Goal: Task Accomplishment & Management: Use online tool/utility

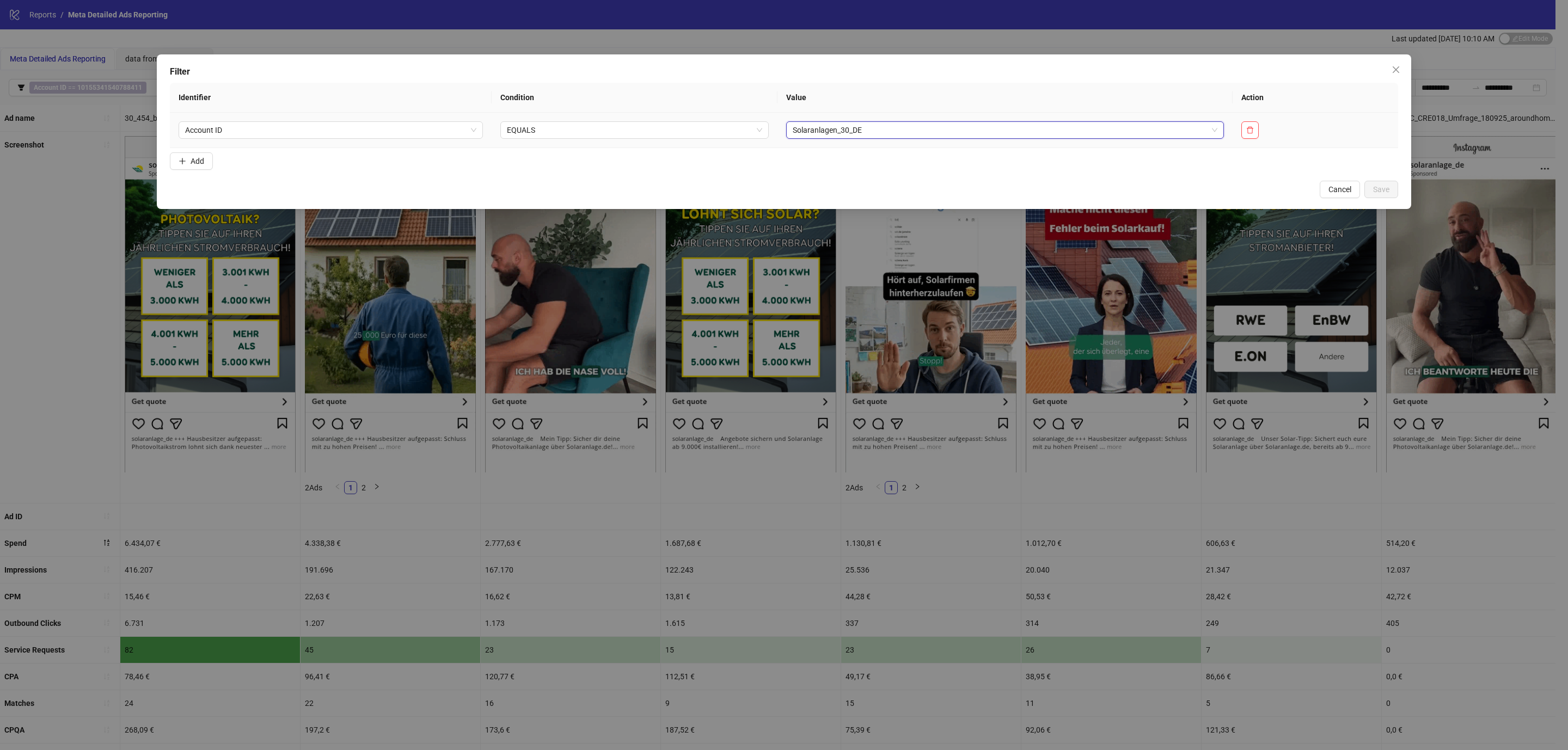
click at [899, 129] on span "Solaranlagen_30_DE" at bounding box center [1006, 130] width 425 height 16
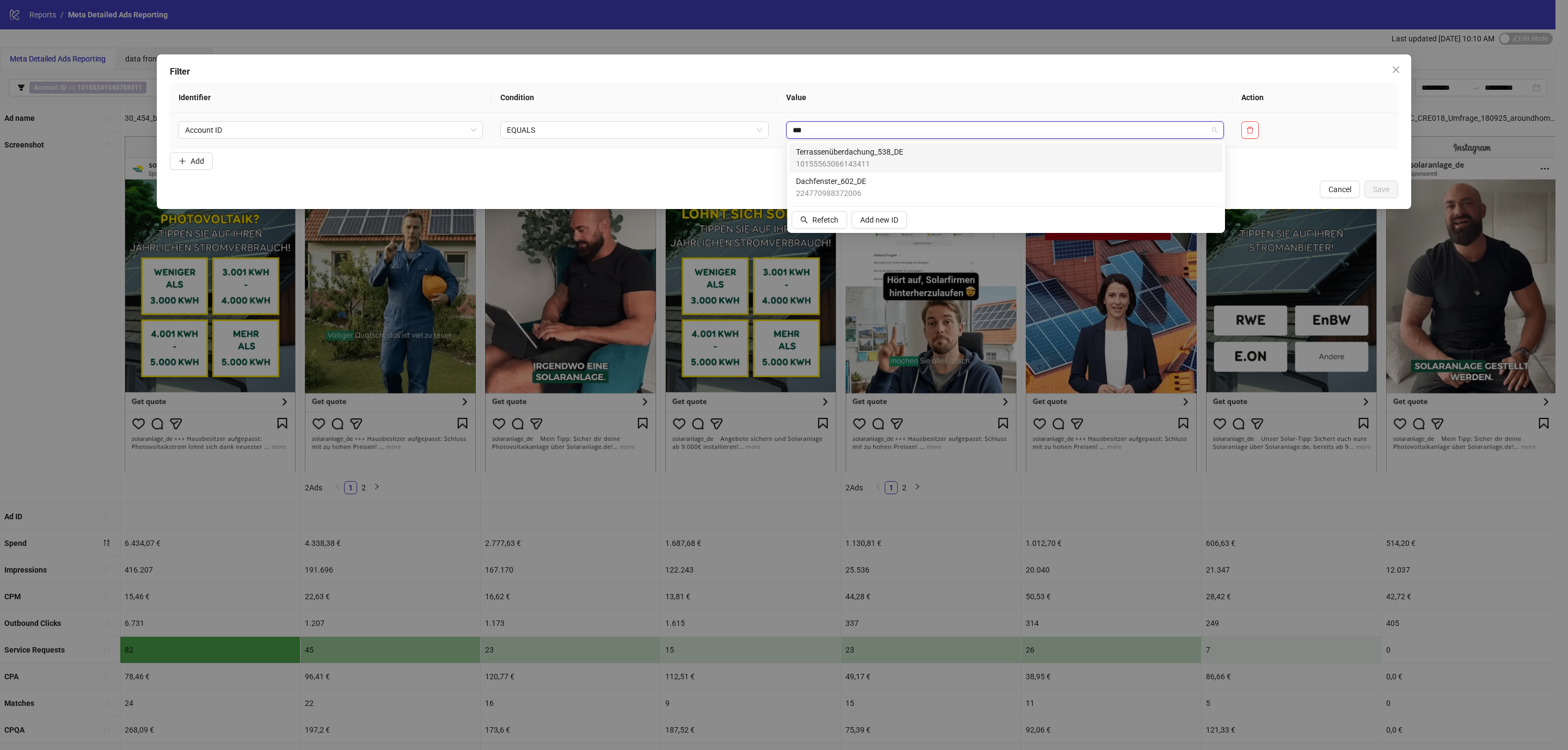
type input "****"
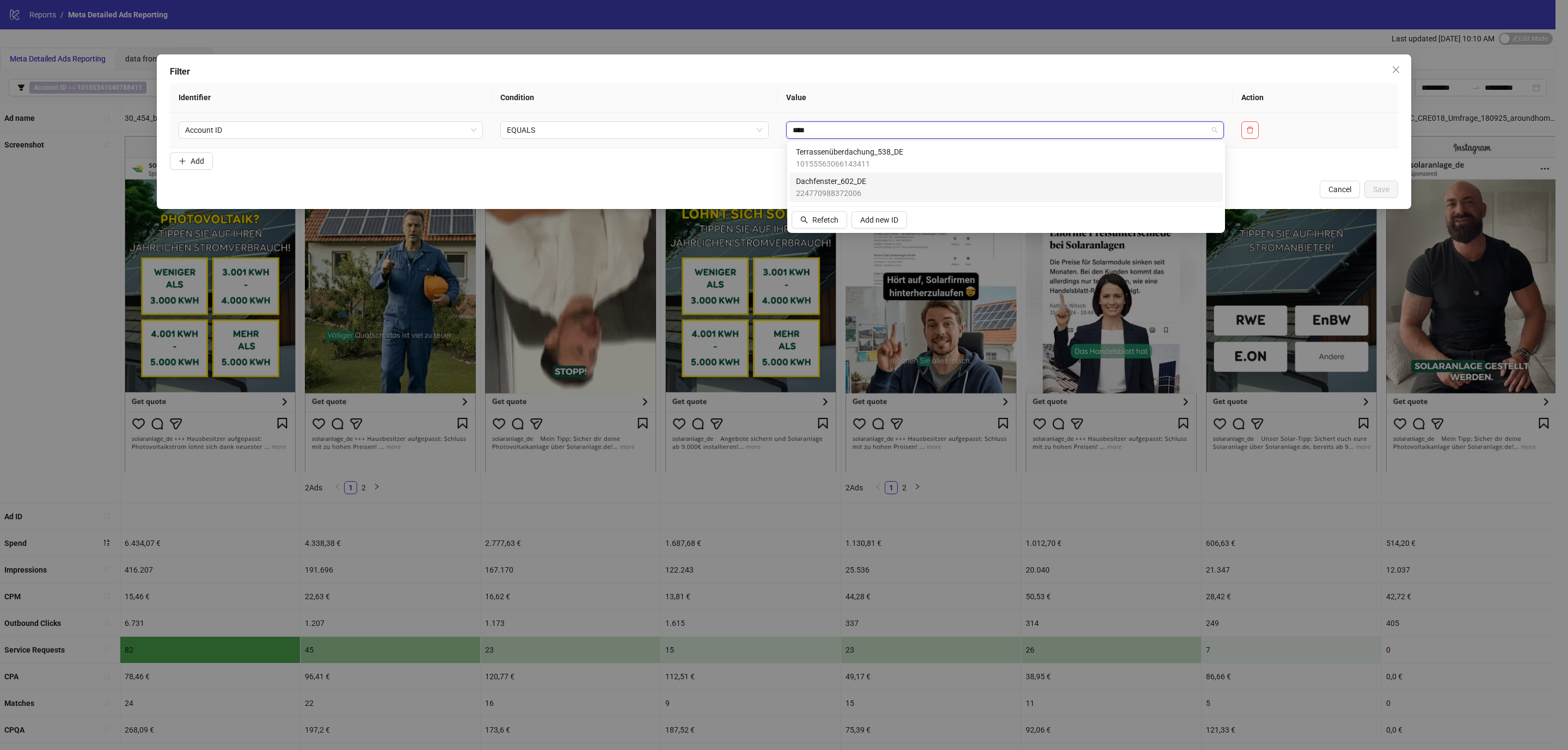
click at [874, 187] on div "Dachfenster_602_DE 224770988372006" at bounding box center [1006, 187] width 420 height 24
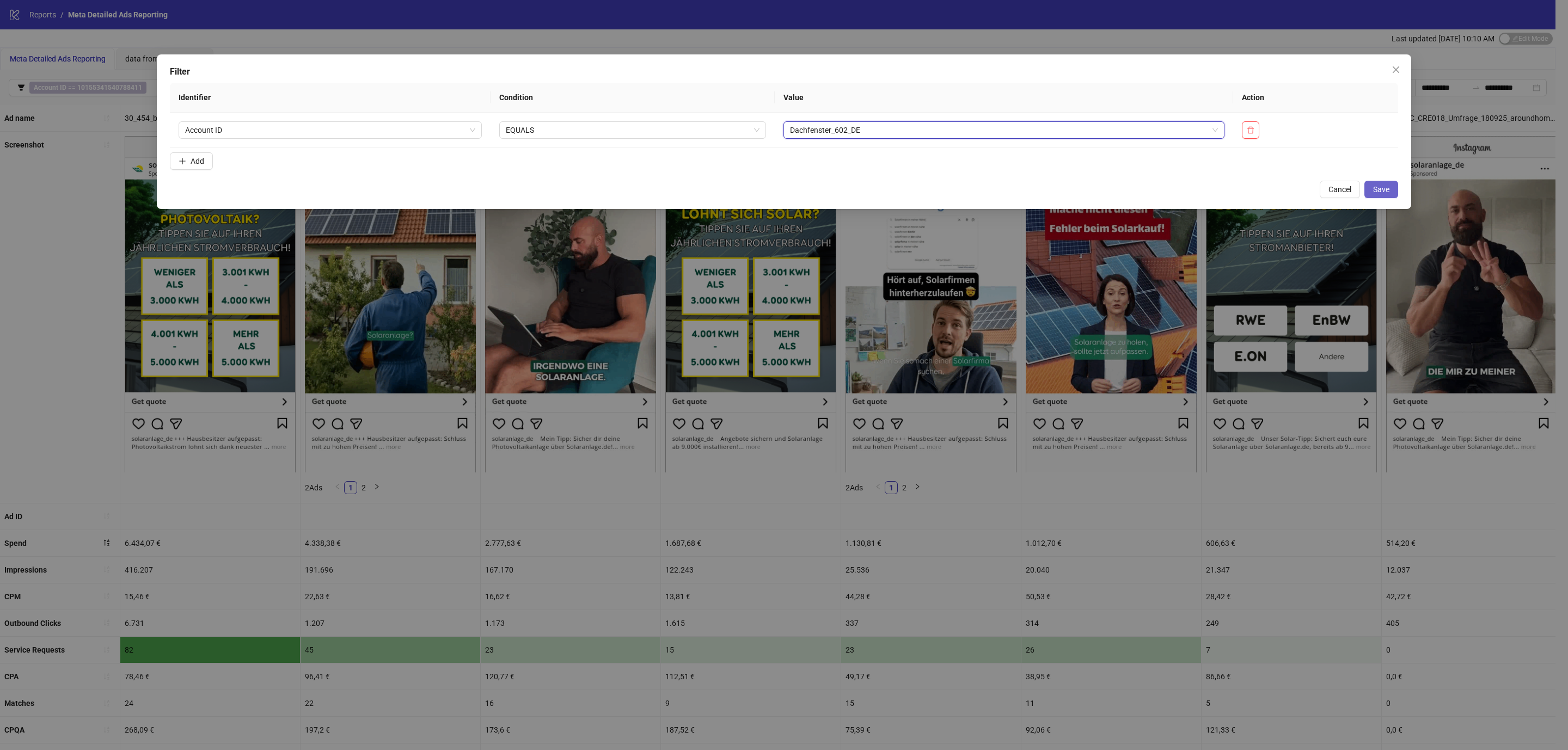
click at [1387, 189] on span "Save" at bounding box center [1381, 189] width 16 height 9
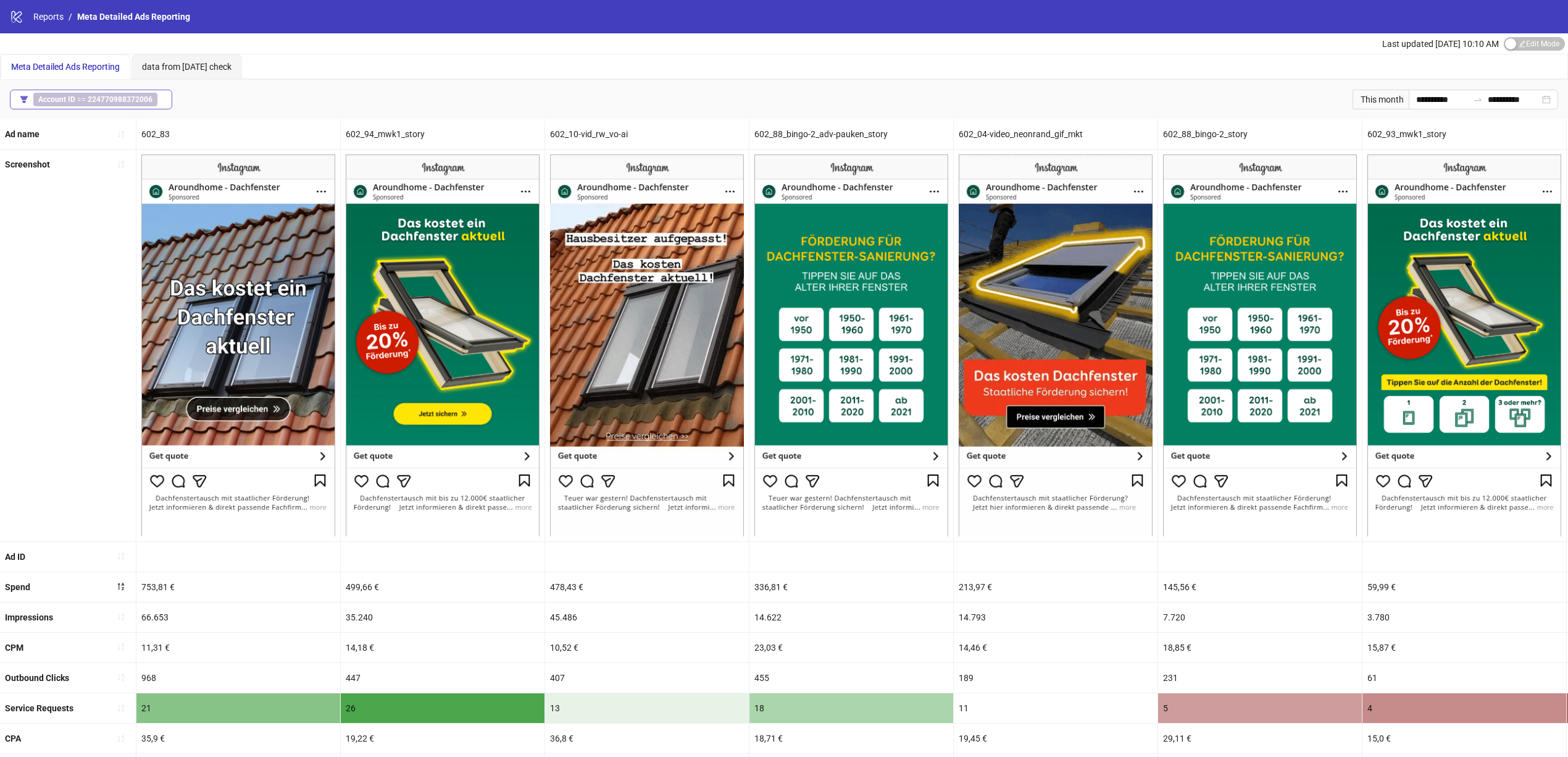
click at [141, 101] on b "224770988372006" at bounding box center [120, 99] width 65 height 9
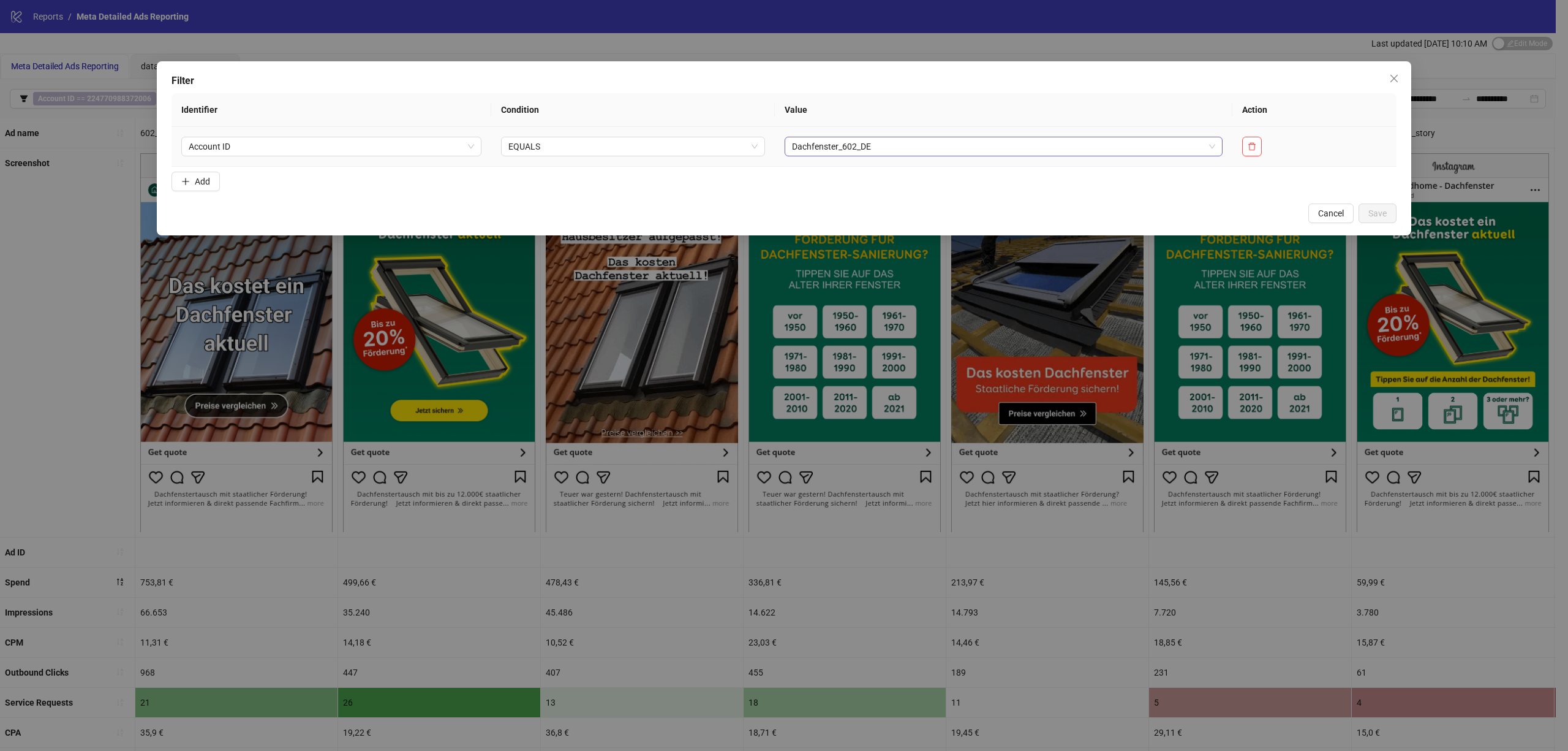
click at [862, 144] on span "Dachfenster_602_DE" at bounding box center [1003, 146] width 422 height 18
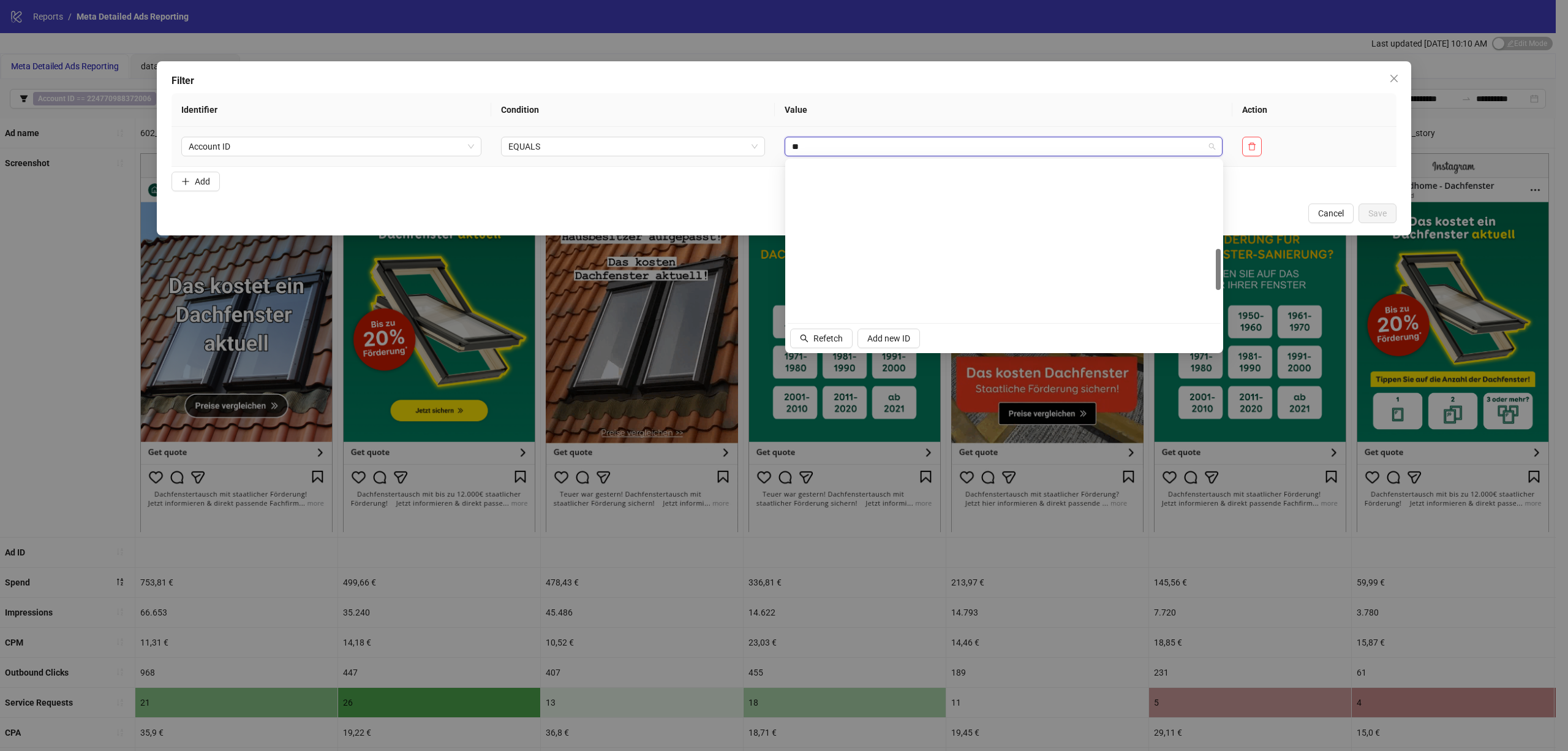
type input "***"
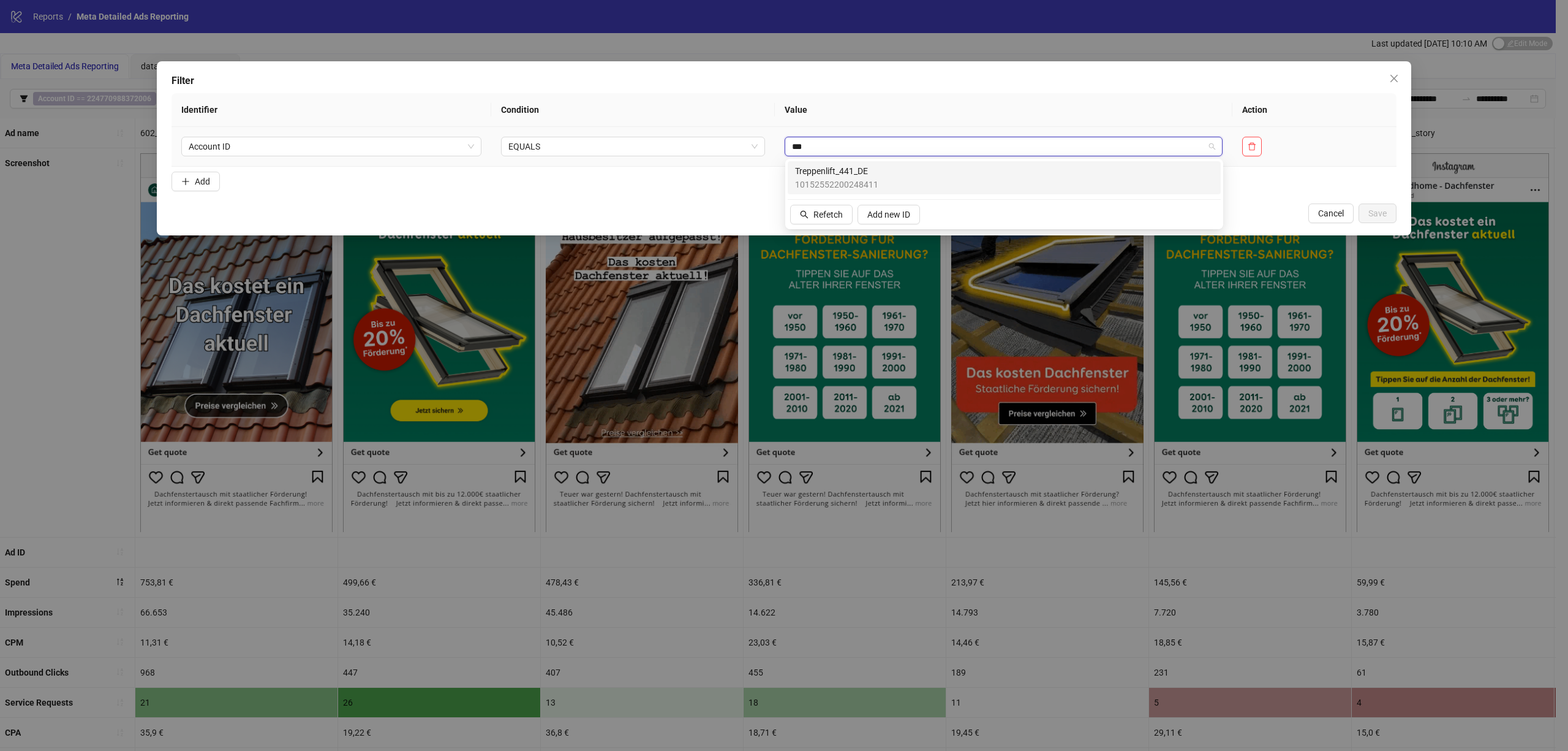
click at [862, 174] on span "Treppenlift_441_DE" at bounding box center [837, 171] width 84 height 13
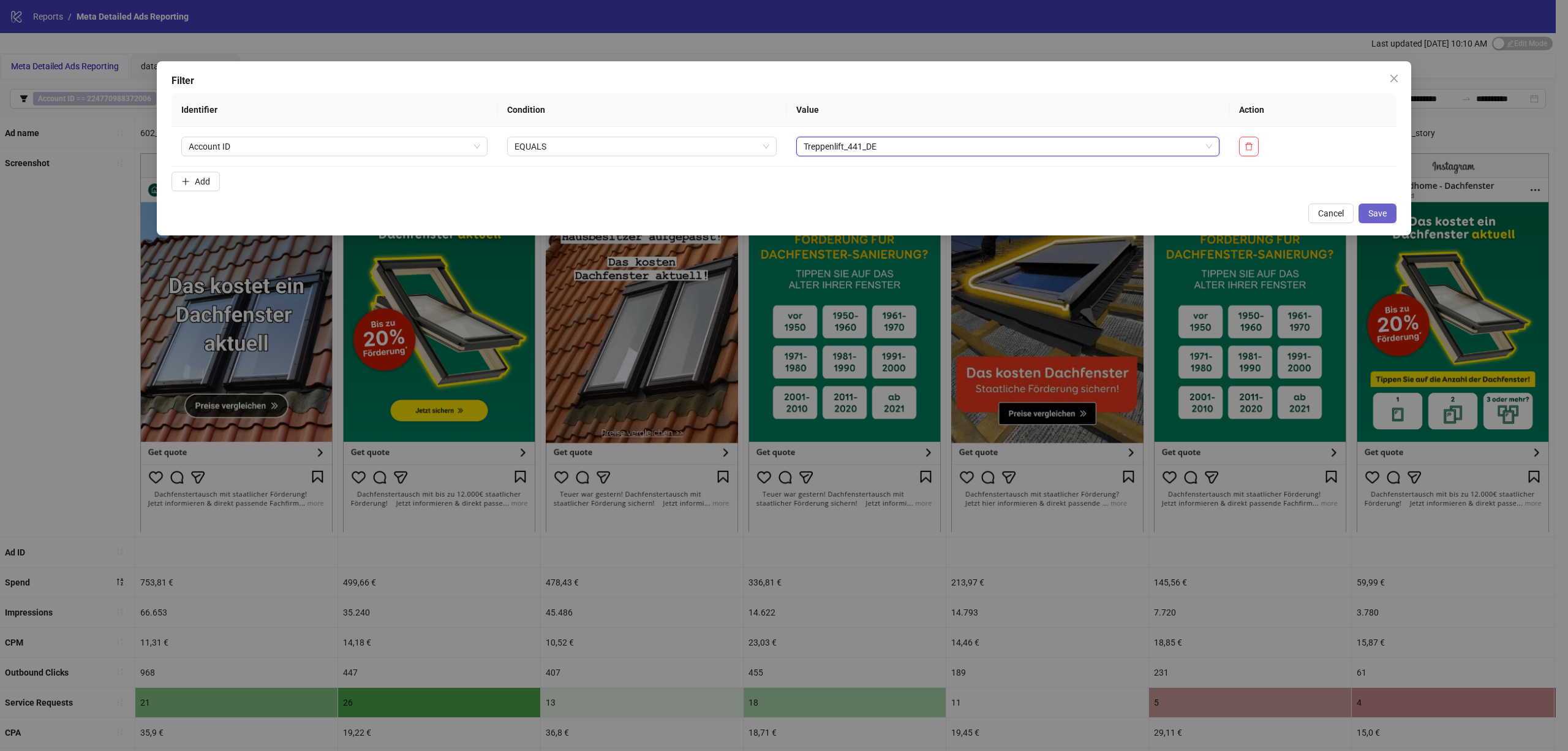
click at [1381, 217] on span "Save" at bounding box center [1377, 213] width 18 height 10
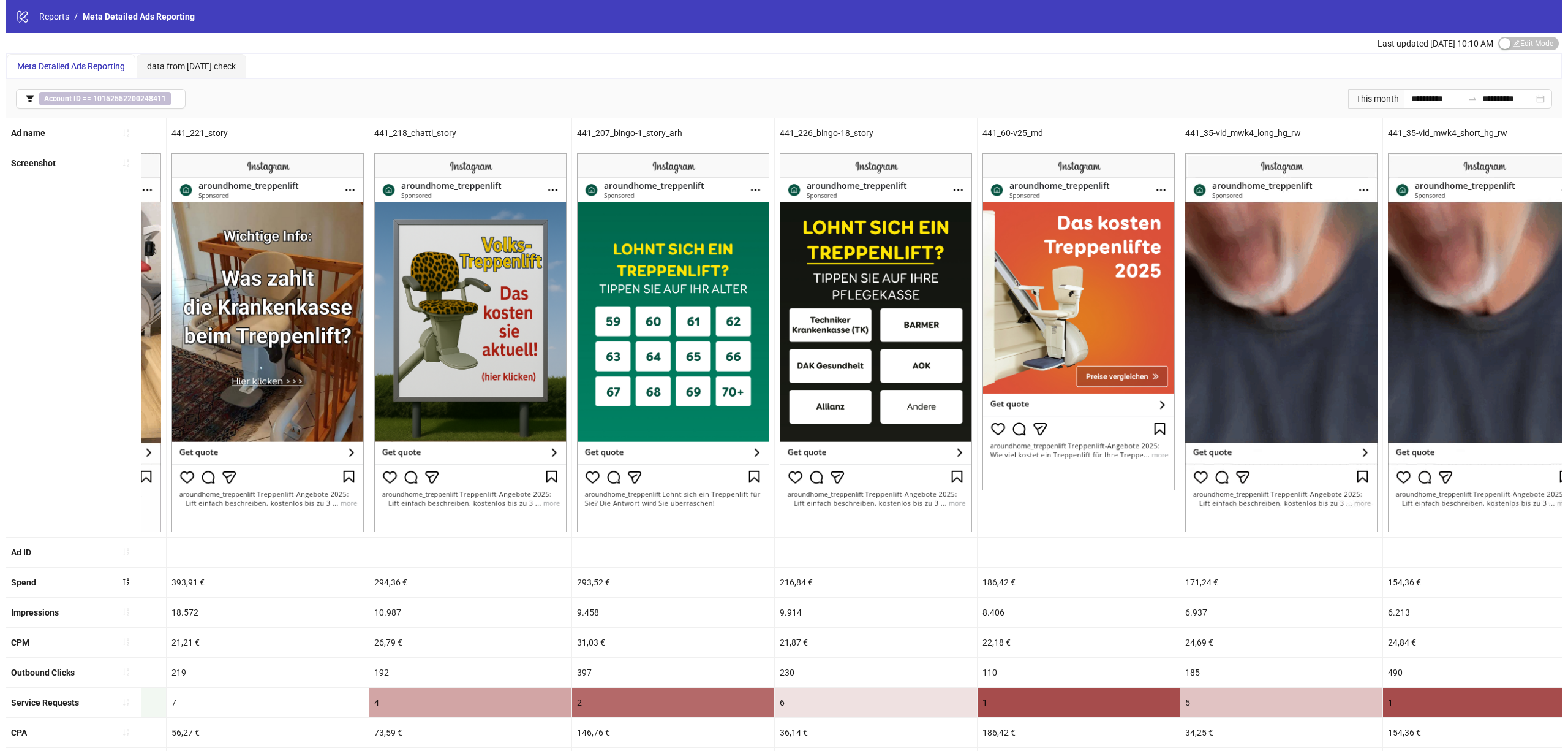
scroll to position [0, 1218]
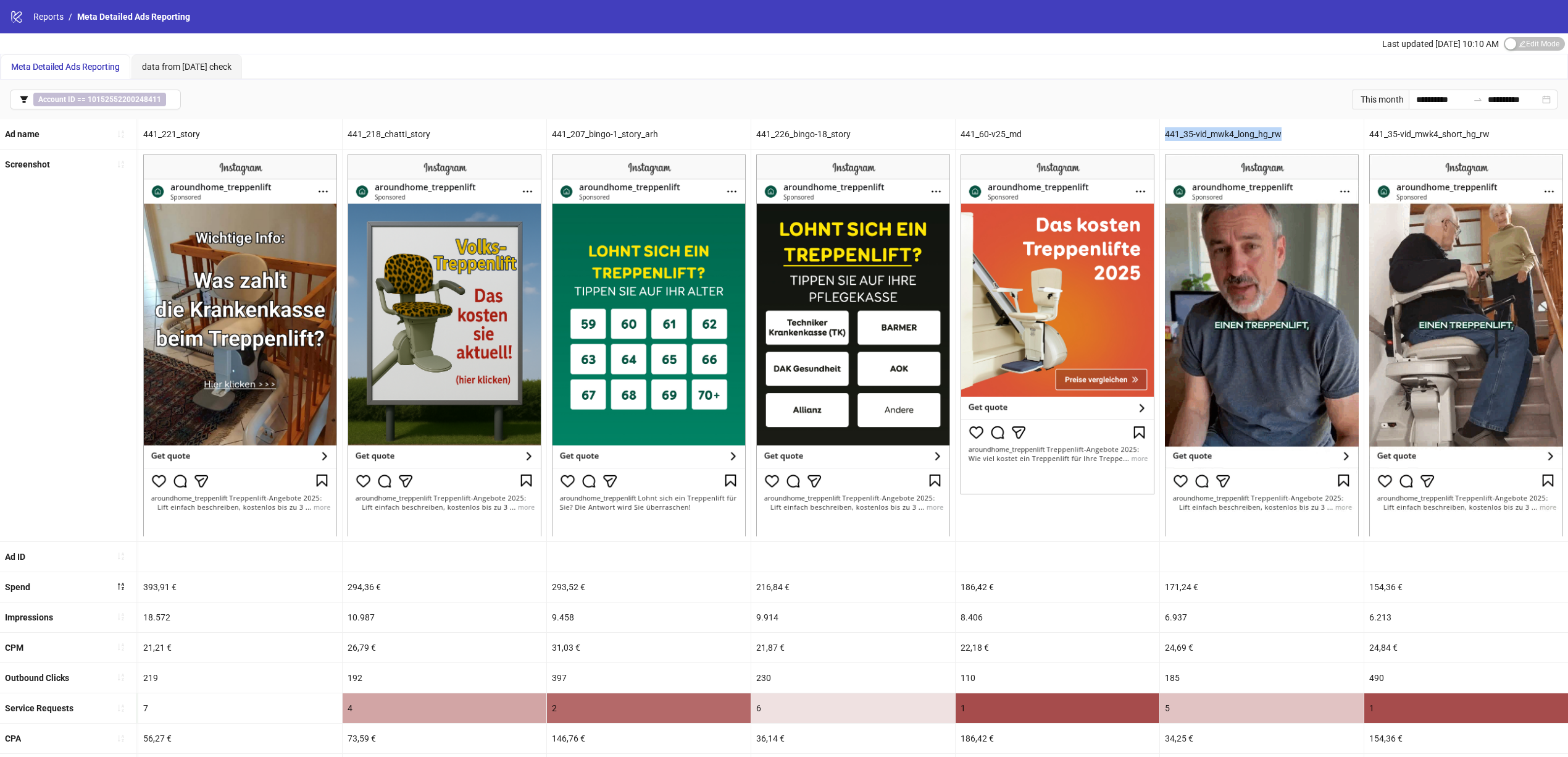
drag, startPoint x: 1285, startPoint y: 135, endPoint x: 1162, endPoint y: 136, distance: 123.0
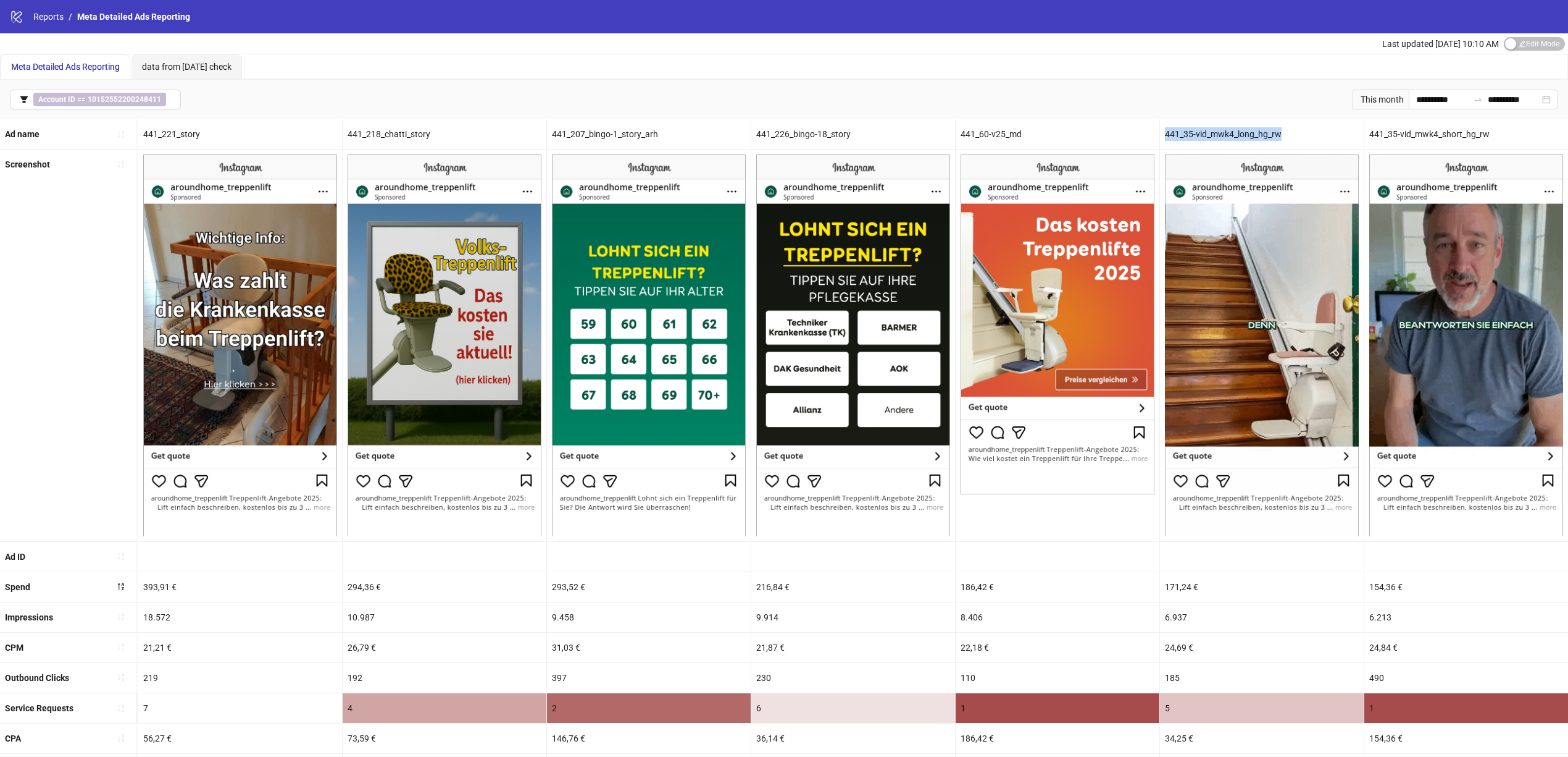
click at [1162, 136] on div "441_35-vid_mwk4_long_hg_rw" at bounding box center [1262, 133] width 204 height 29
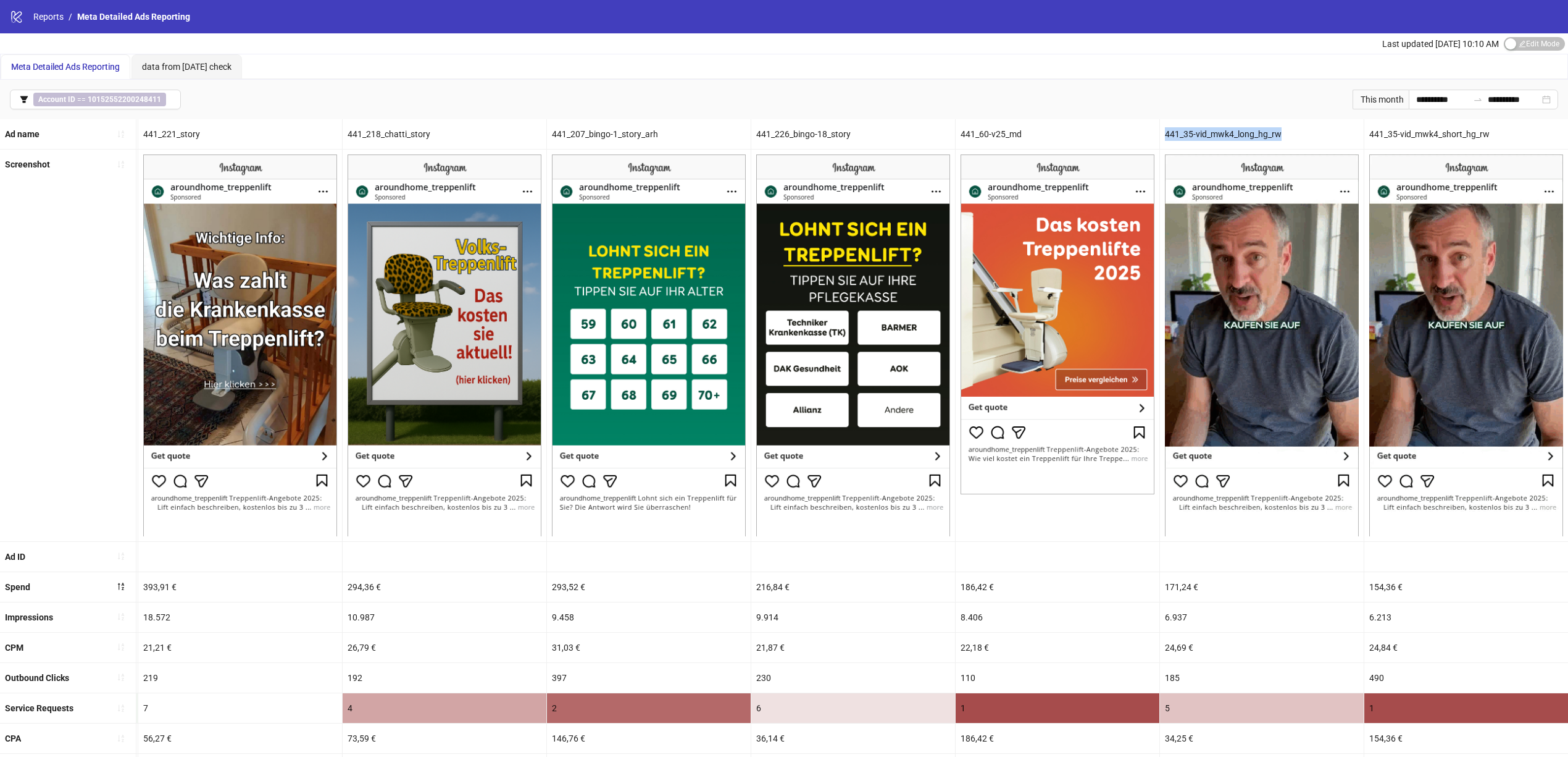
copy div "441_35-vid_mwk4_long_hg_rw"
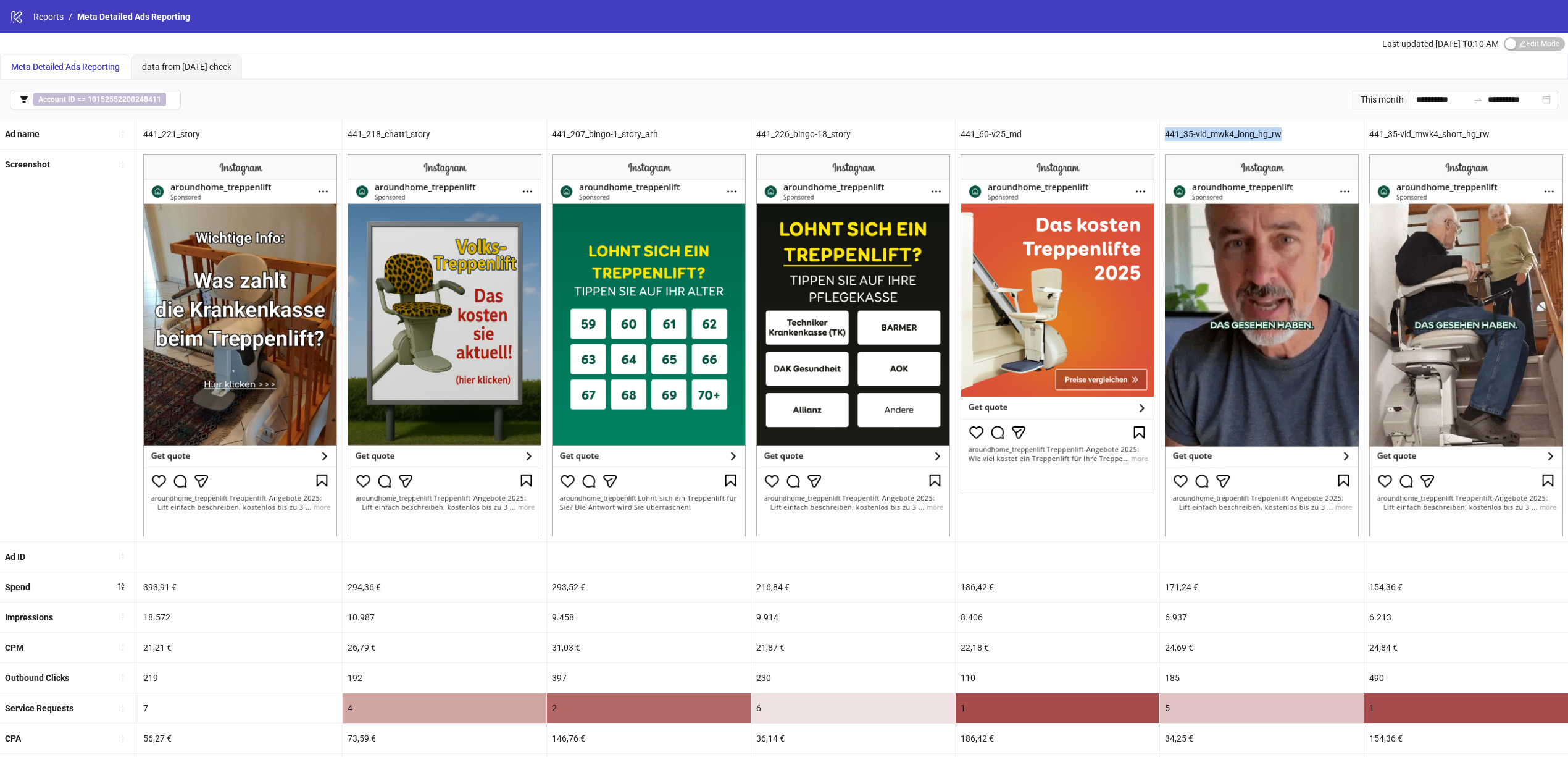
click at [1250, 131] on div "441_35-vid_mwk4_long_hg_rw" at bounding box center [1262, 133] width 204 height 29
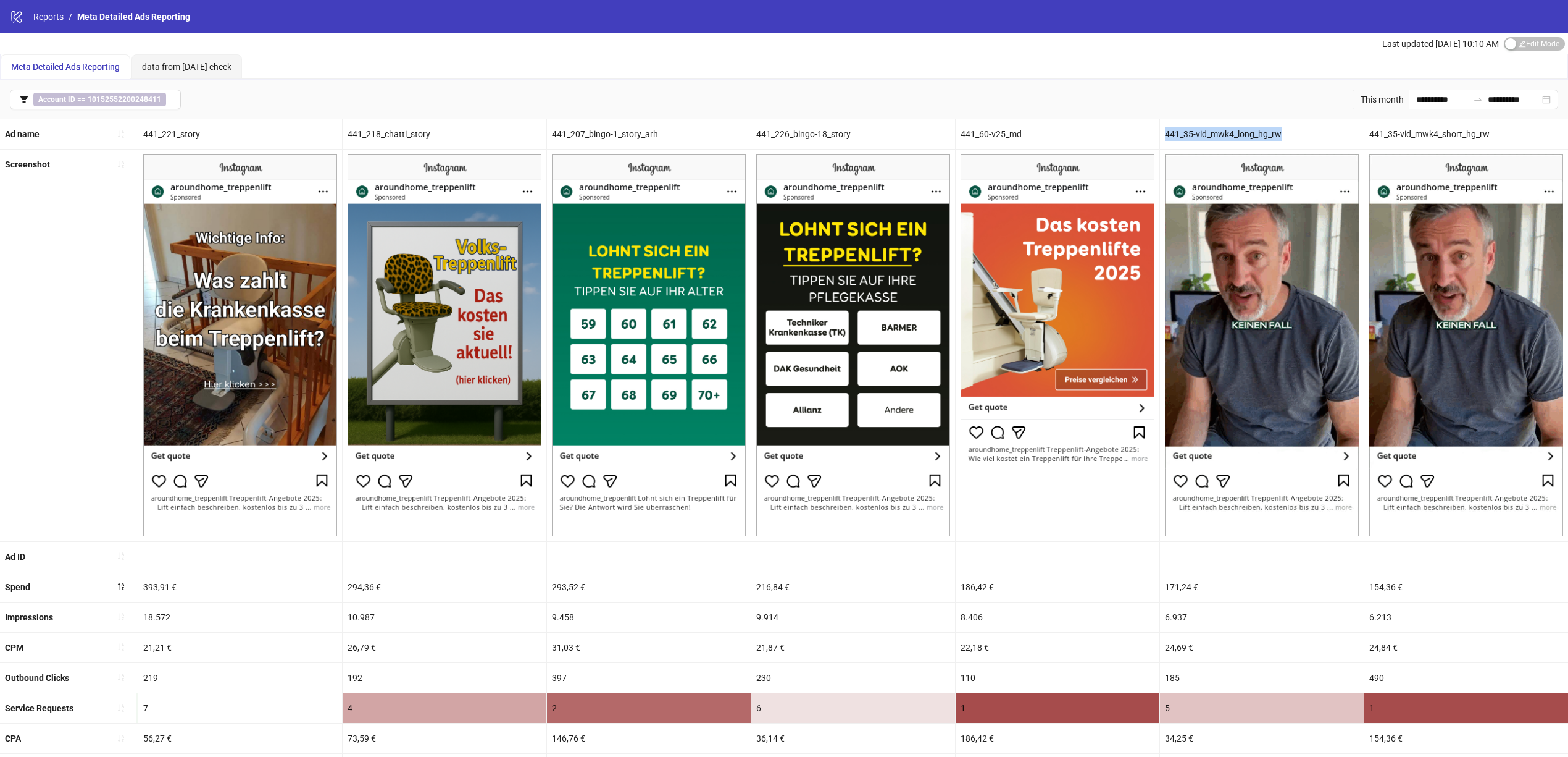
drag, startPoint x: 1288, startPoint y: 139, endPoint x: 1155, endPoint y: 134, distance: 133.1
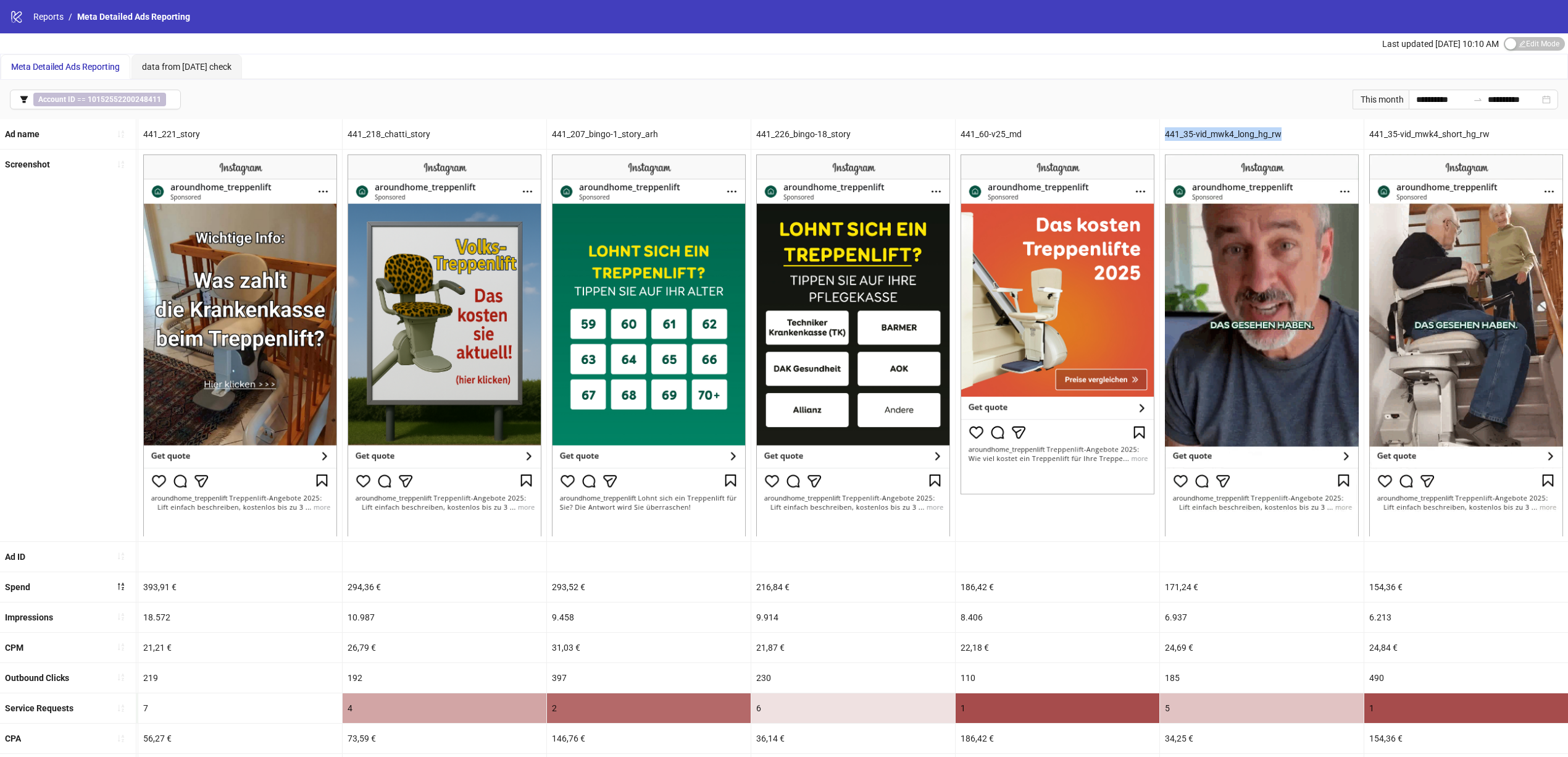
click at [1155, 134] on div "Ad name 441_223_bingo-18 441_225_bingo-18_story 441_227_bingo-18_story 441_228_…" at bounding box center [172, 134] width 2793 height 30
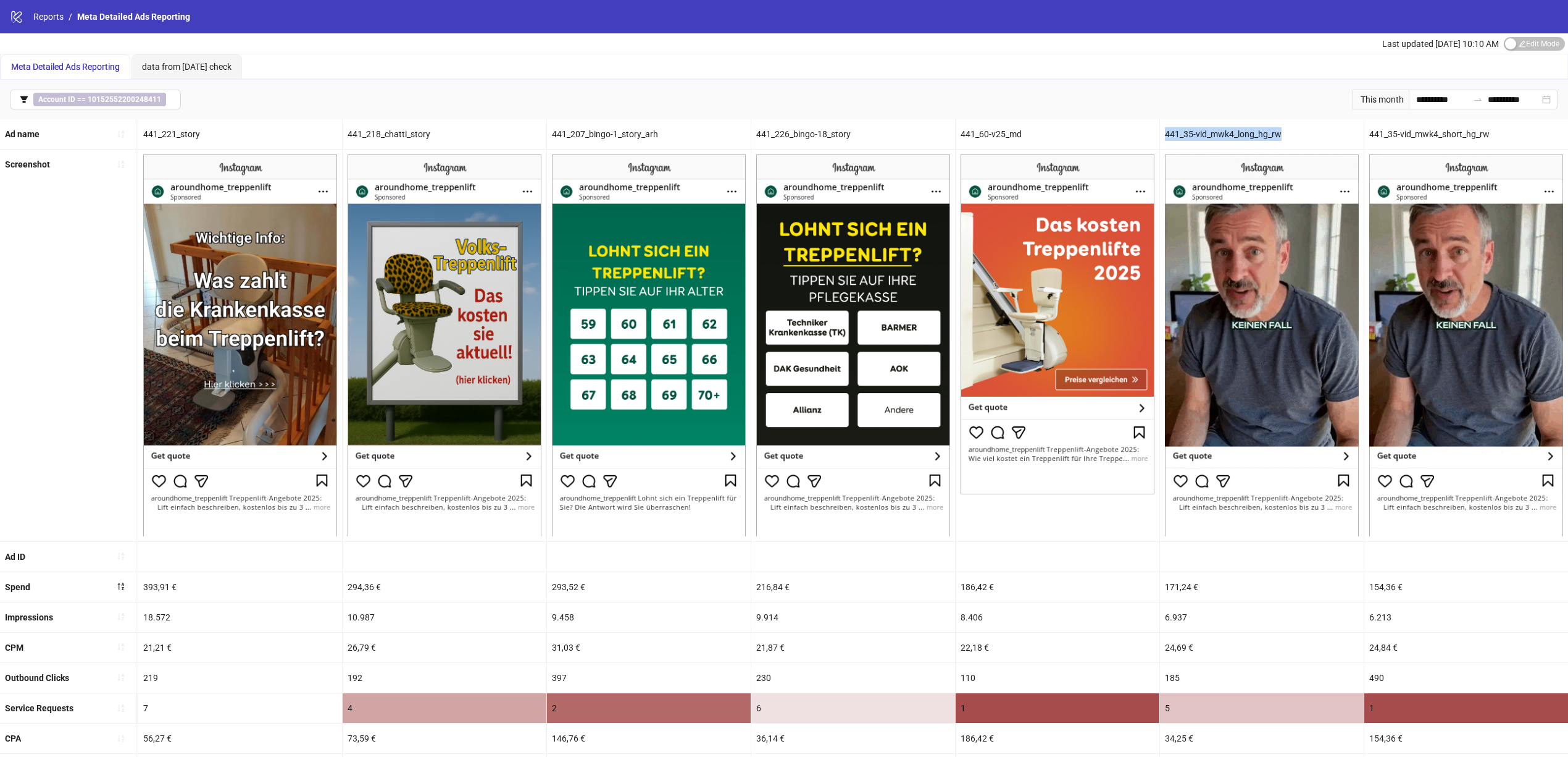
copy div "441_35-vid_mwk4_long_hg_rw"
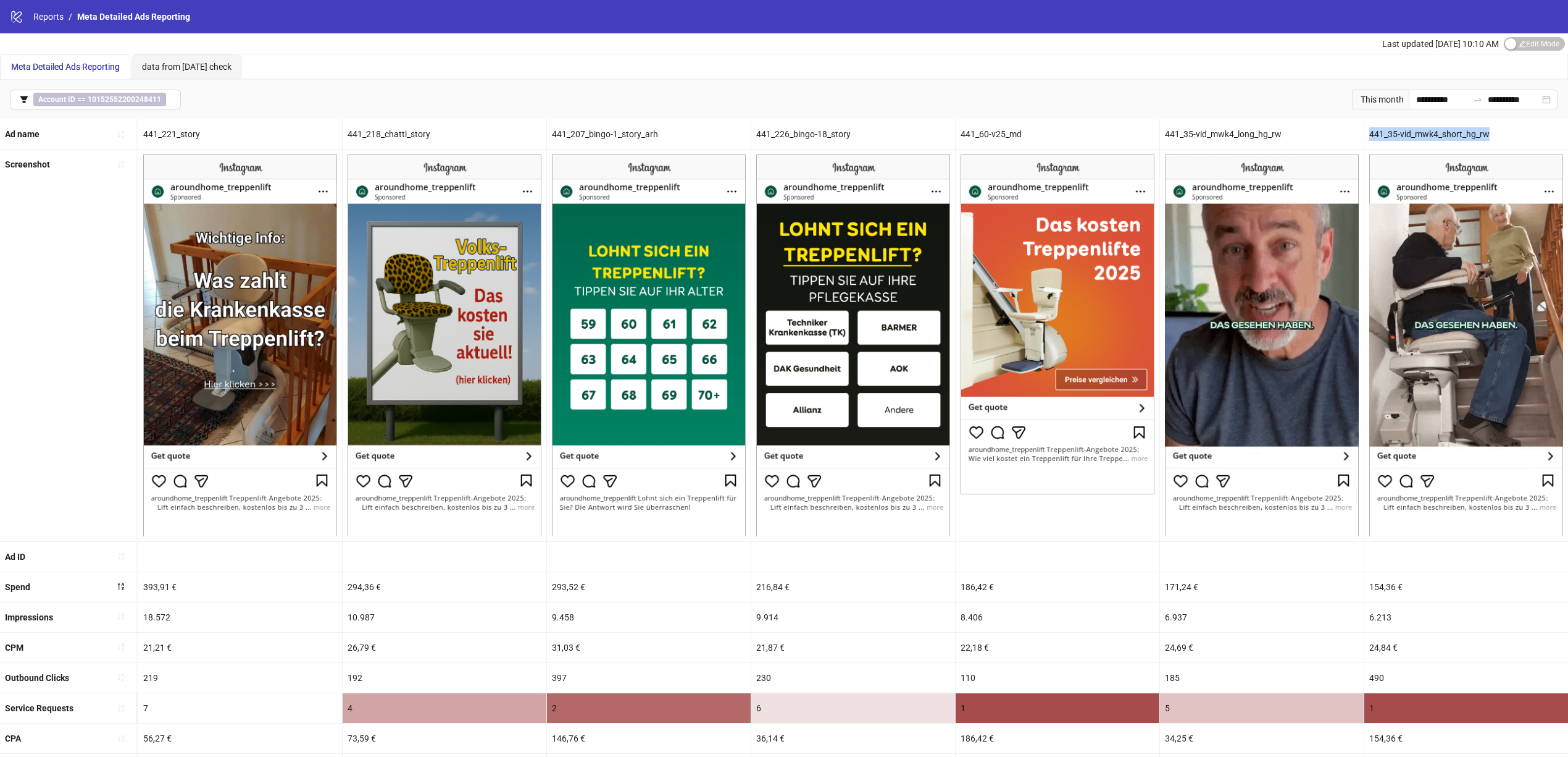
drag, startPoint x: 1492, startPoint y: 132, endPoint x: 1364, endPoint y: 135, distance: 128.0
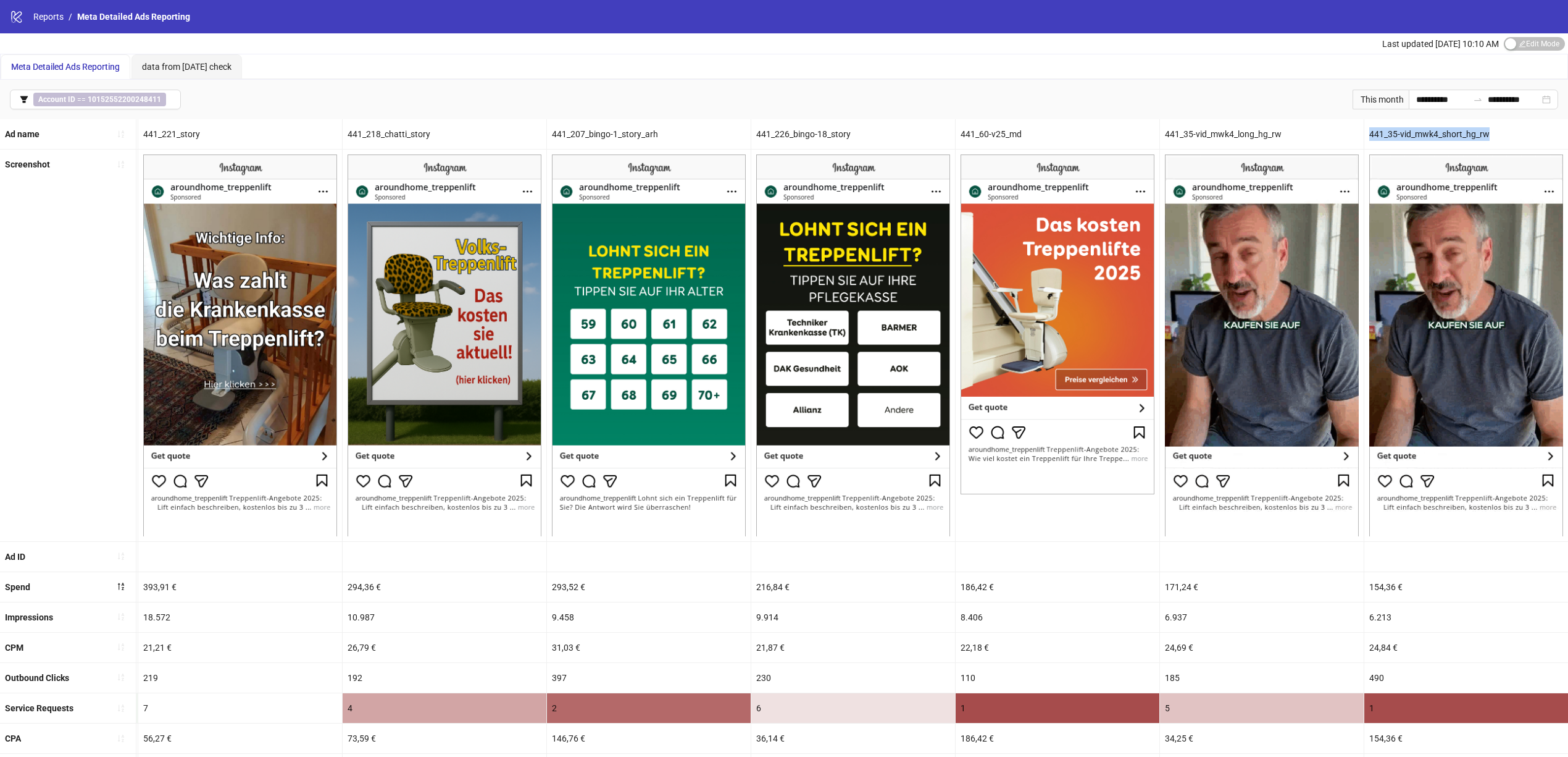
click at [1365, 135] on div "441_35-vid_mwk4_short_hg_rw" at bounding box center [1467, 133] width 204 height 29
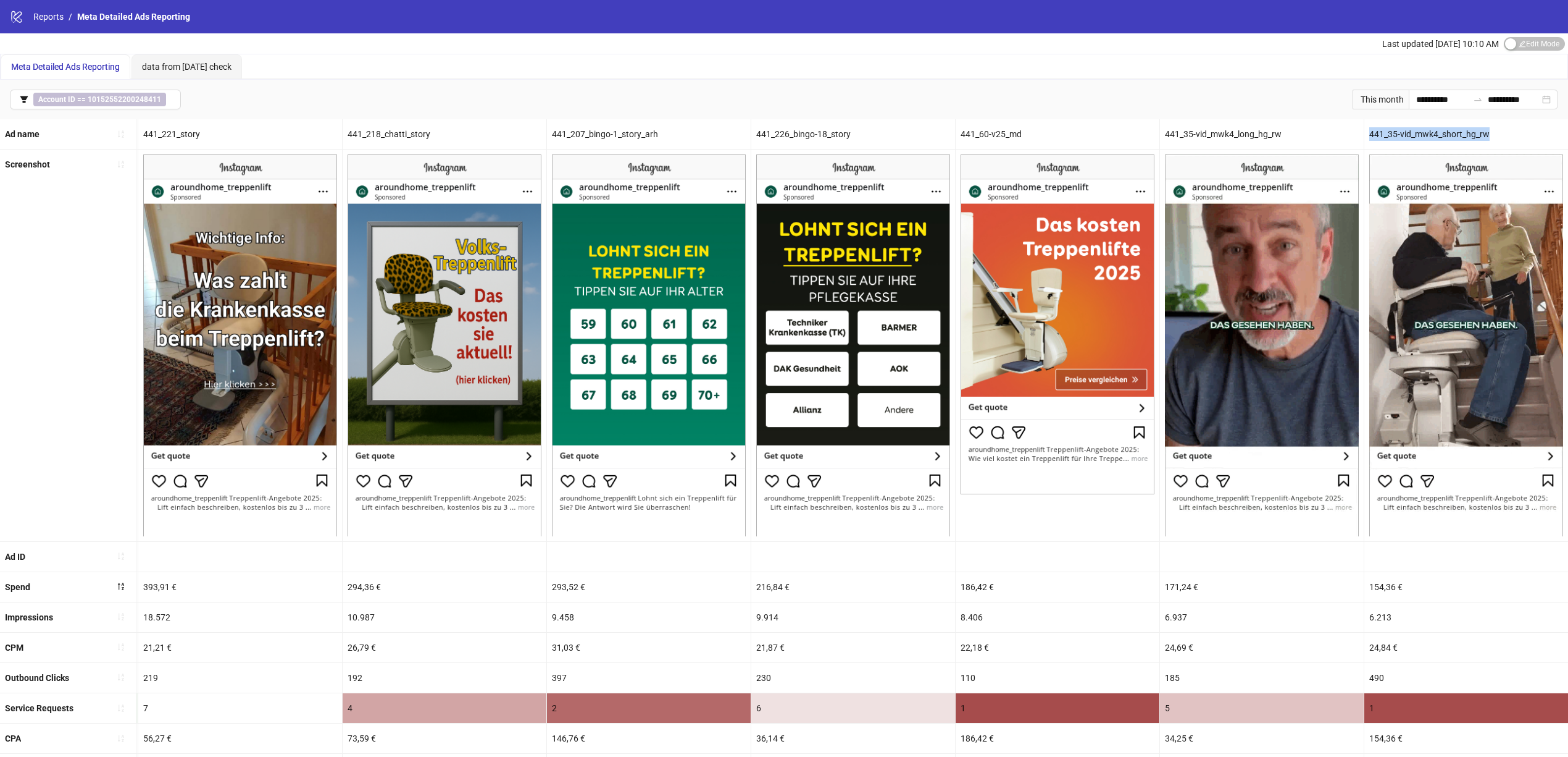
click at [1432, 132] on div "441_35-vid_mwk4_short_hg_rw" at bounding box center [1467, 133] width 204 height 29
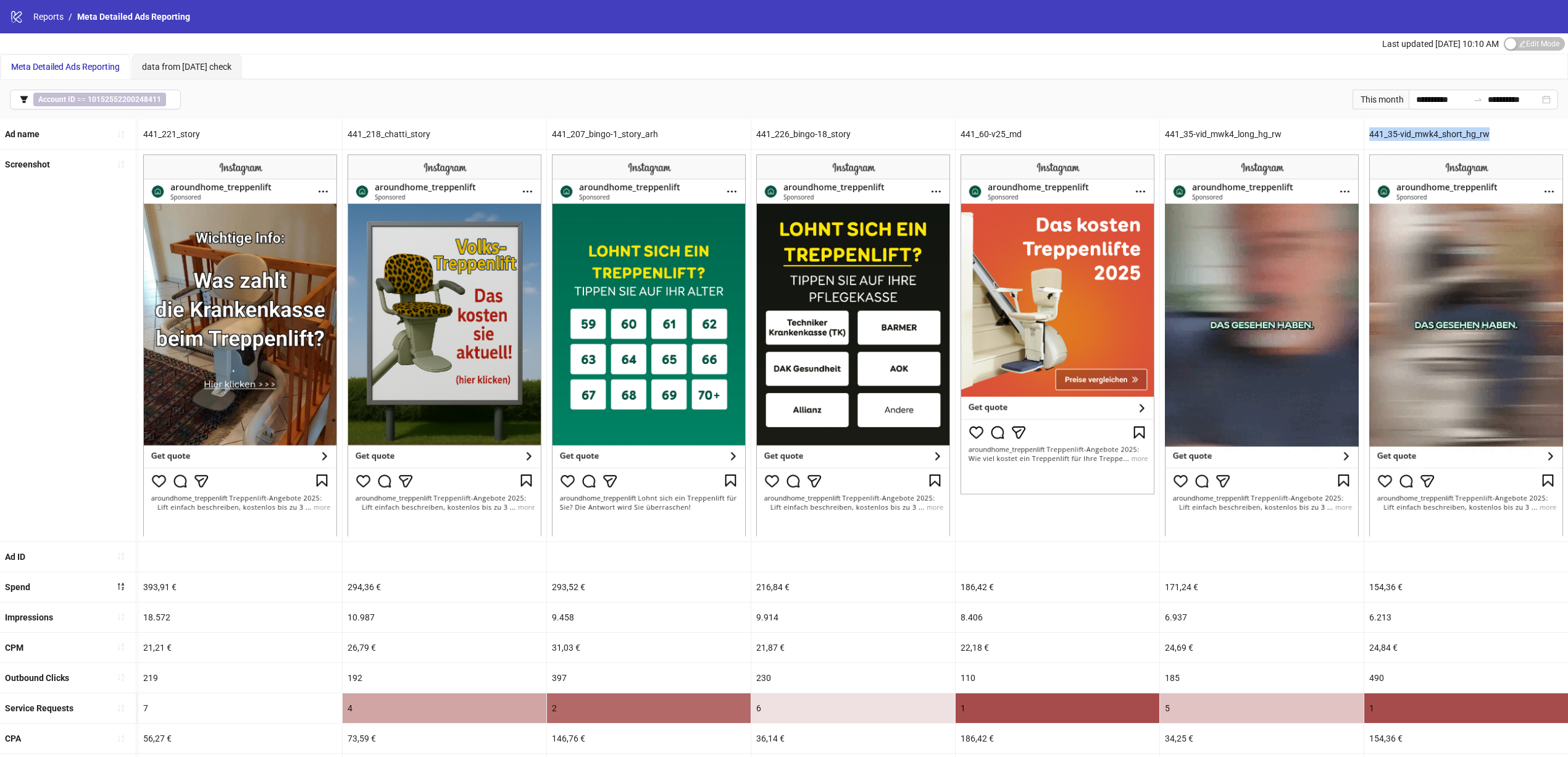
copy div "441_35-vid_mwk4_short_hg_rw"
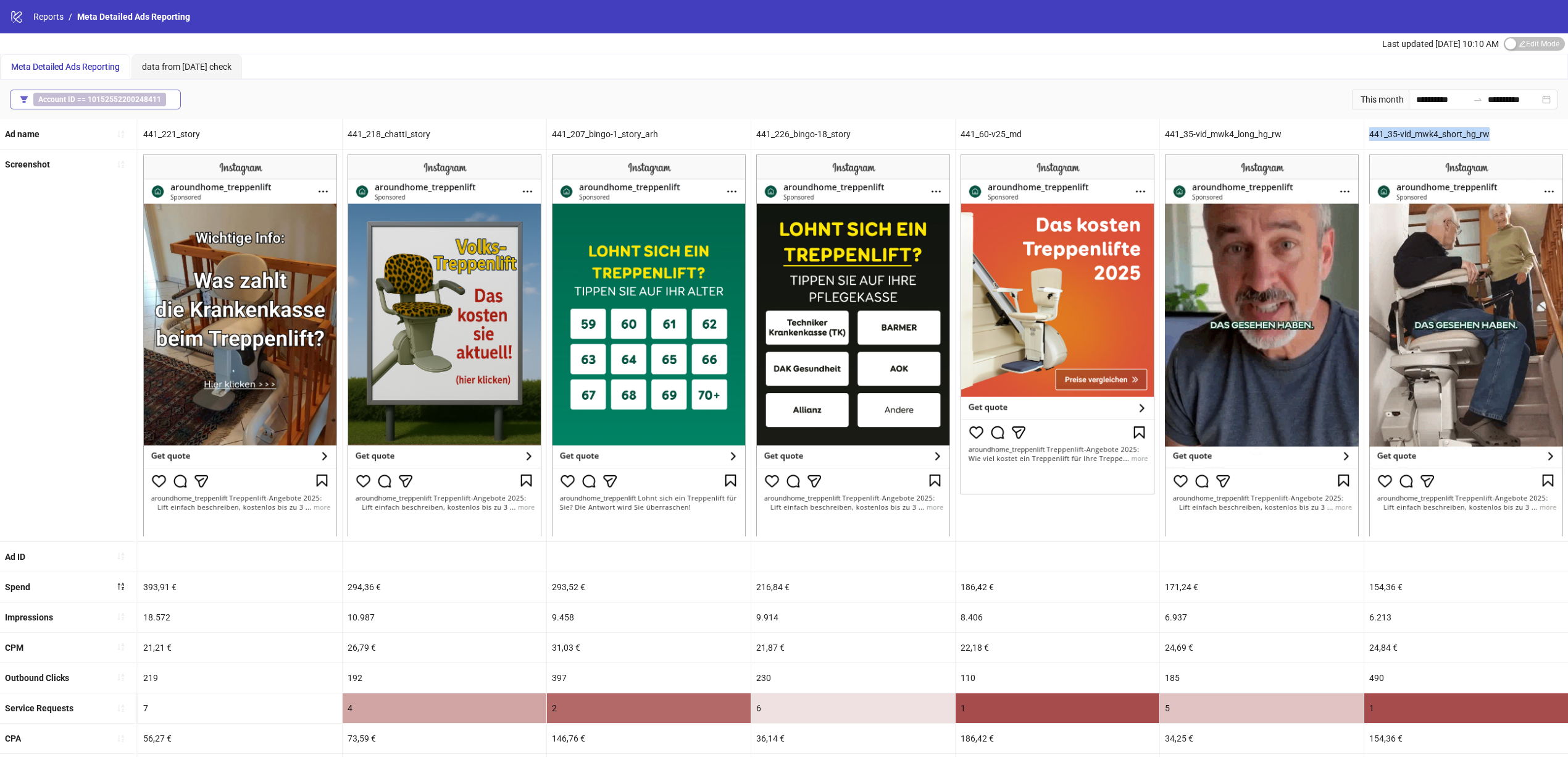
click at [135, 99] on b "10152552200248411" at bounding box center [124, 99] width 74 height 9
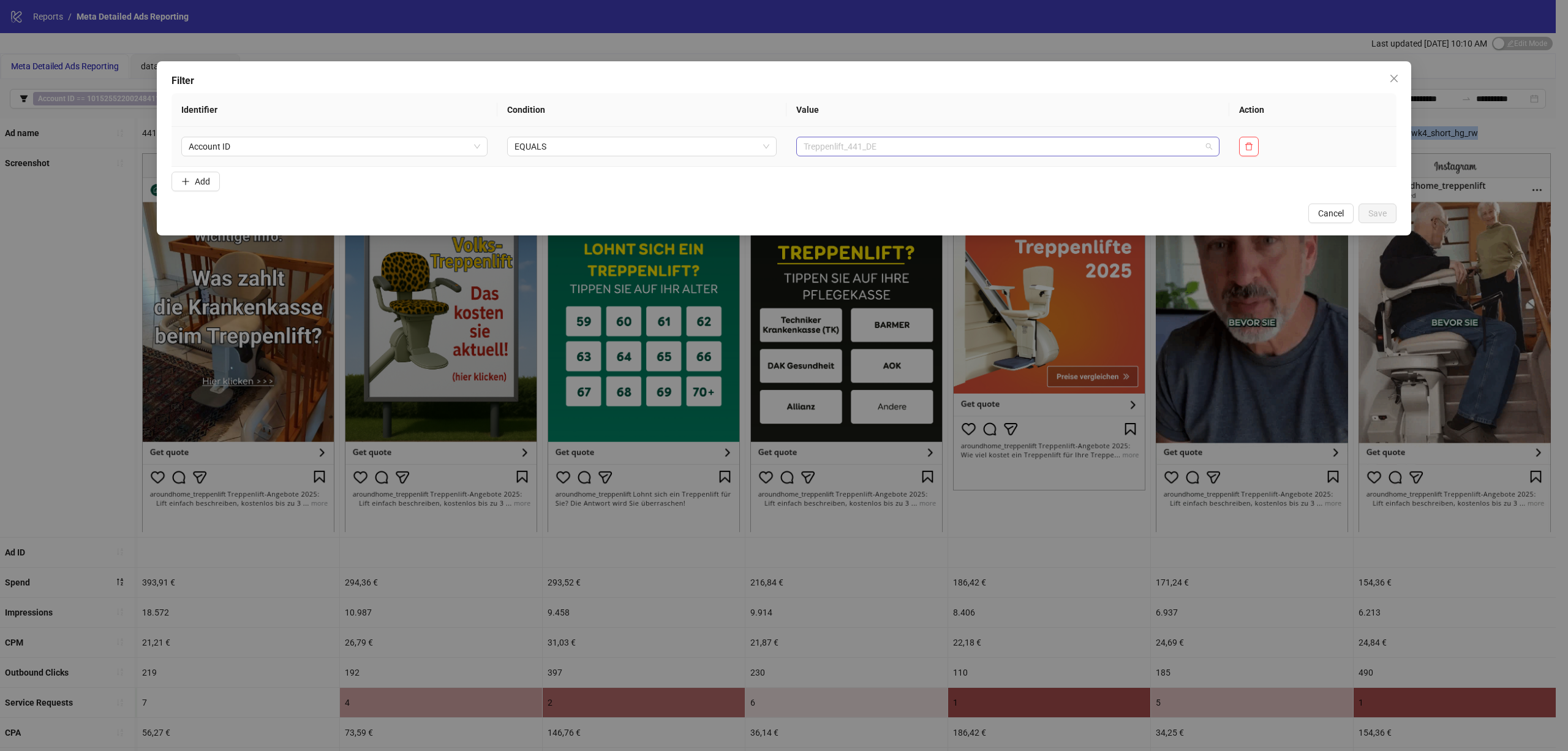
click at [881, 143] on span "Treppenlift_441_DE" at bounding box center [1007, 146] width 408 height 18
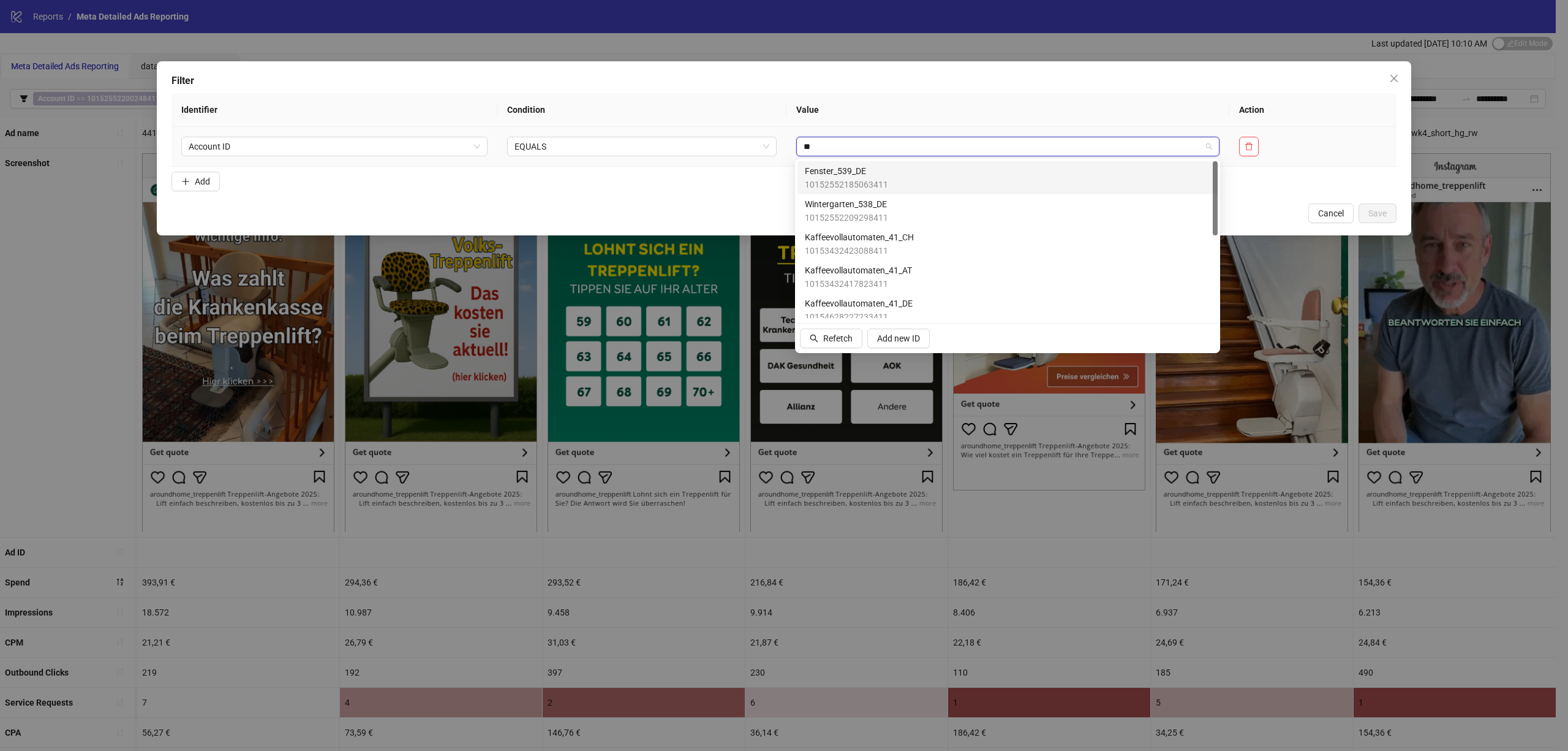
type input "***"
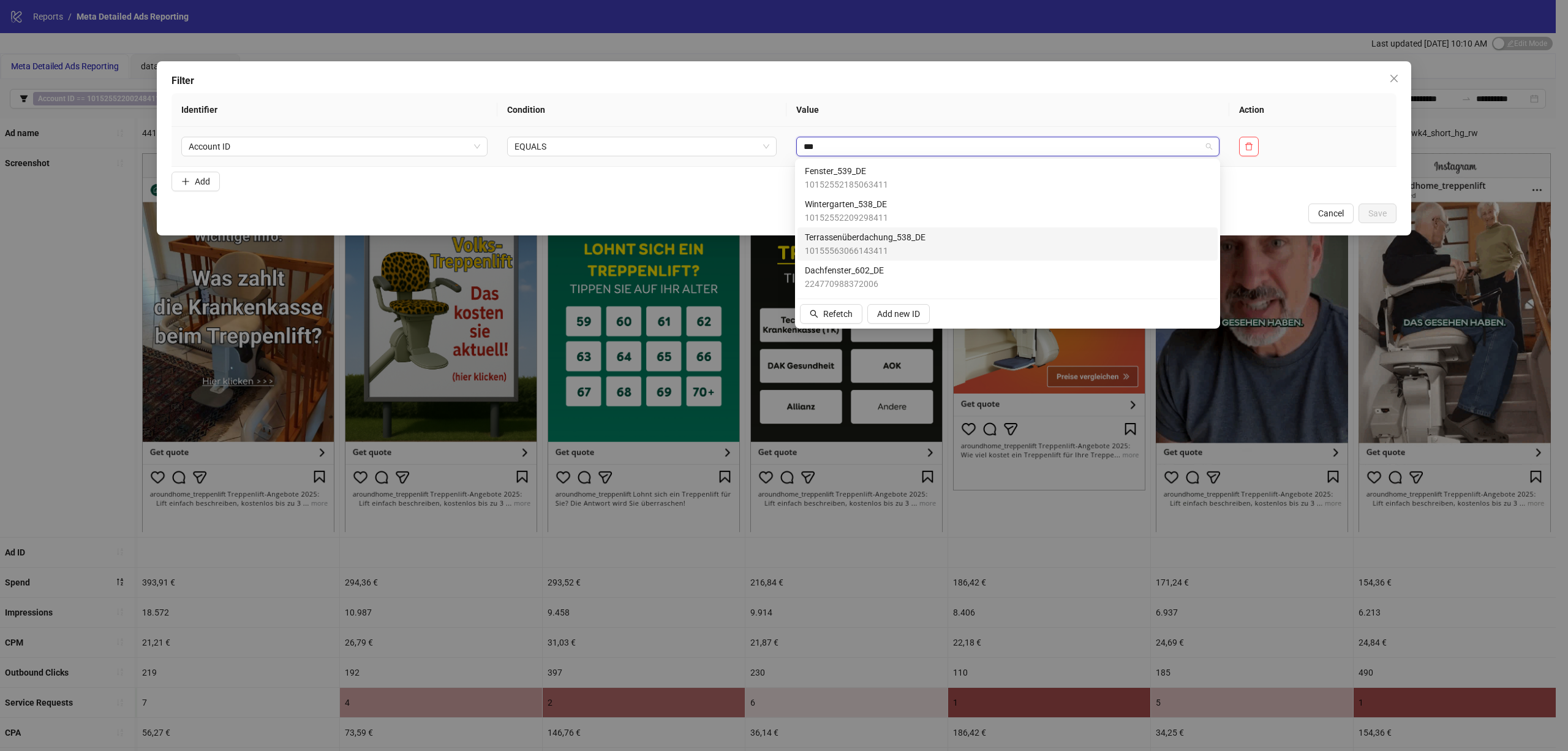
click at [870, 247] on span "10155563066143411" at bounding box center [865, 250] width 121 height 13
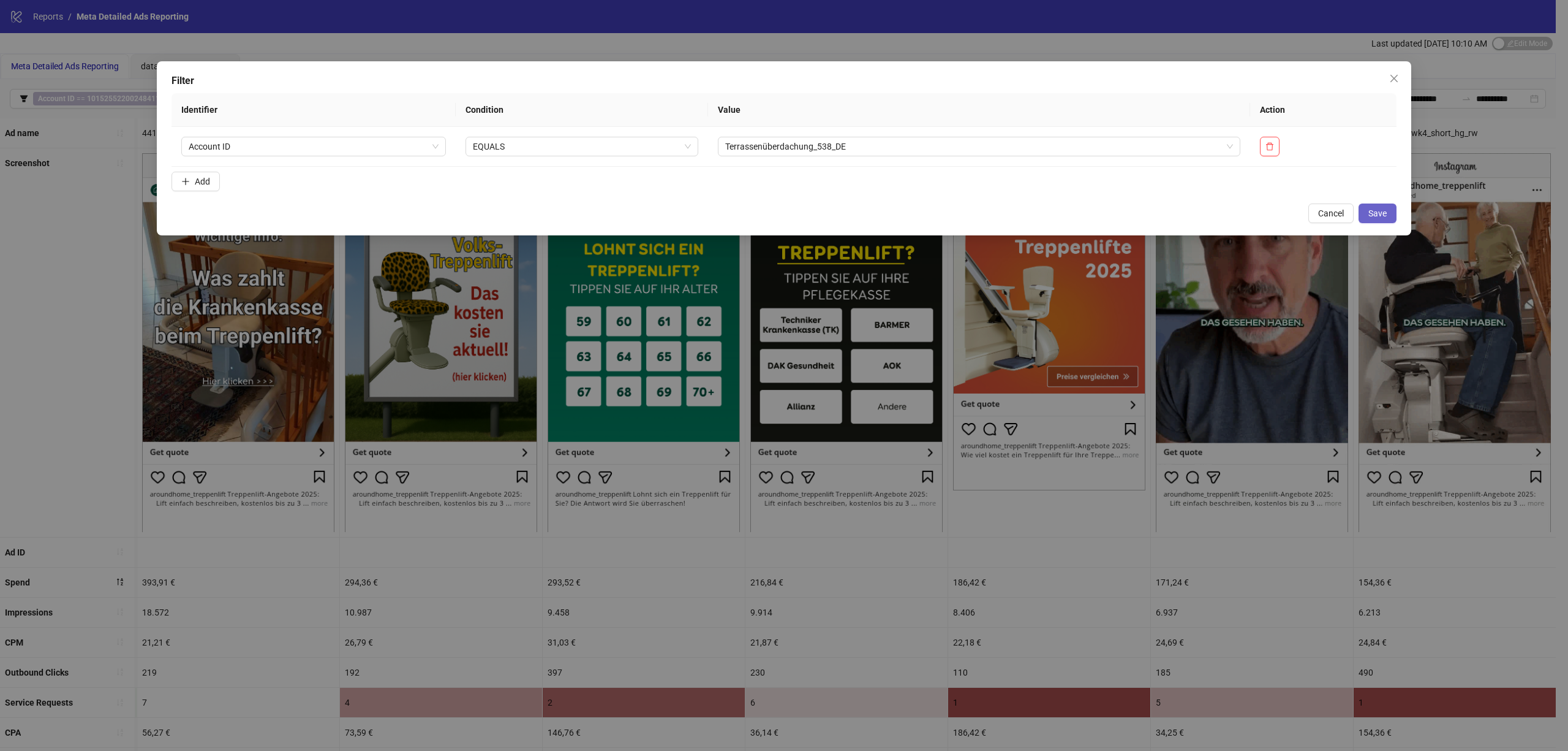
click at [1393, 212] on button "Save" at bounding box center [1377, 213] width 38 height 19
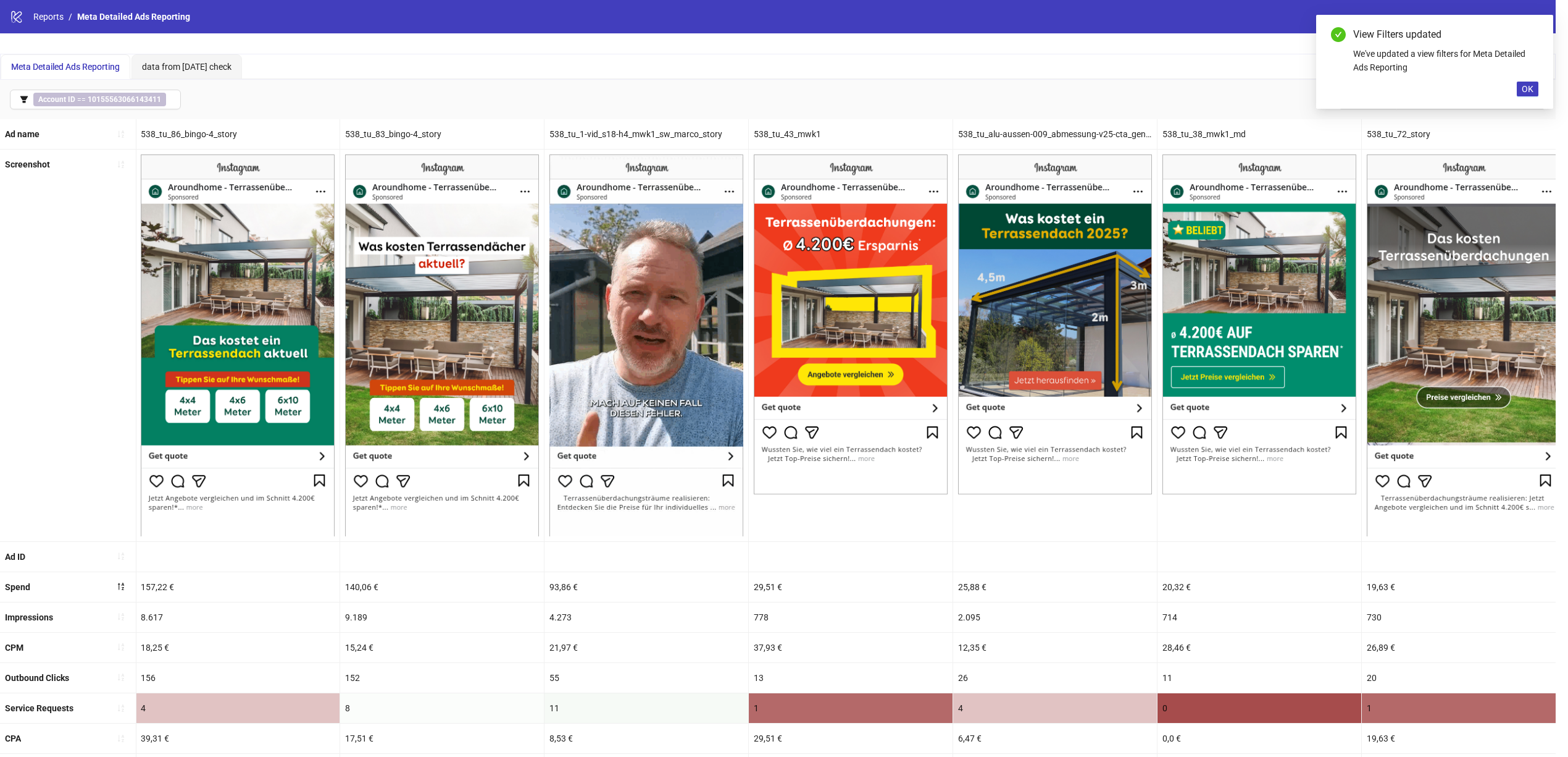
scroll to position [0, 1010]
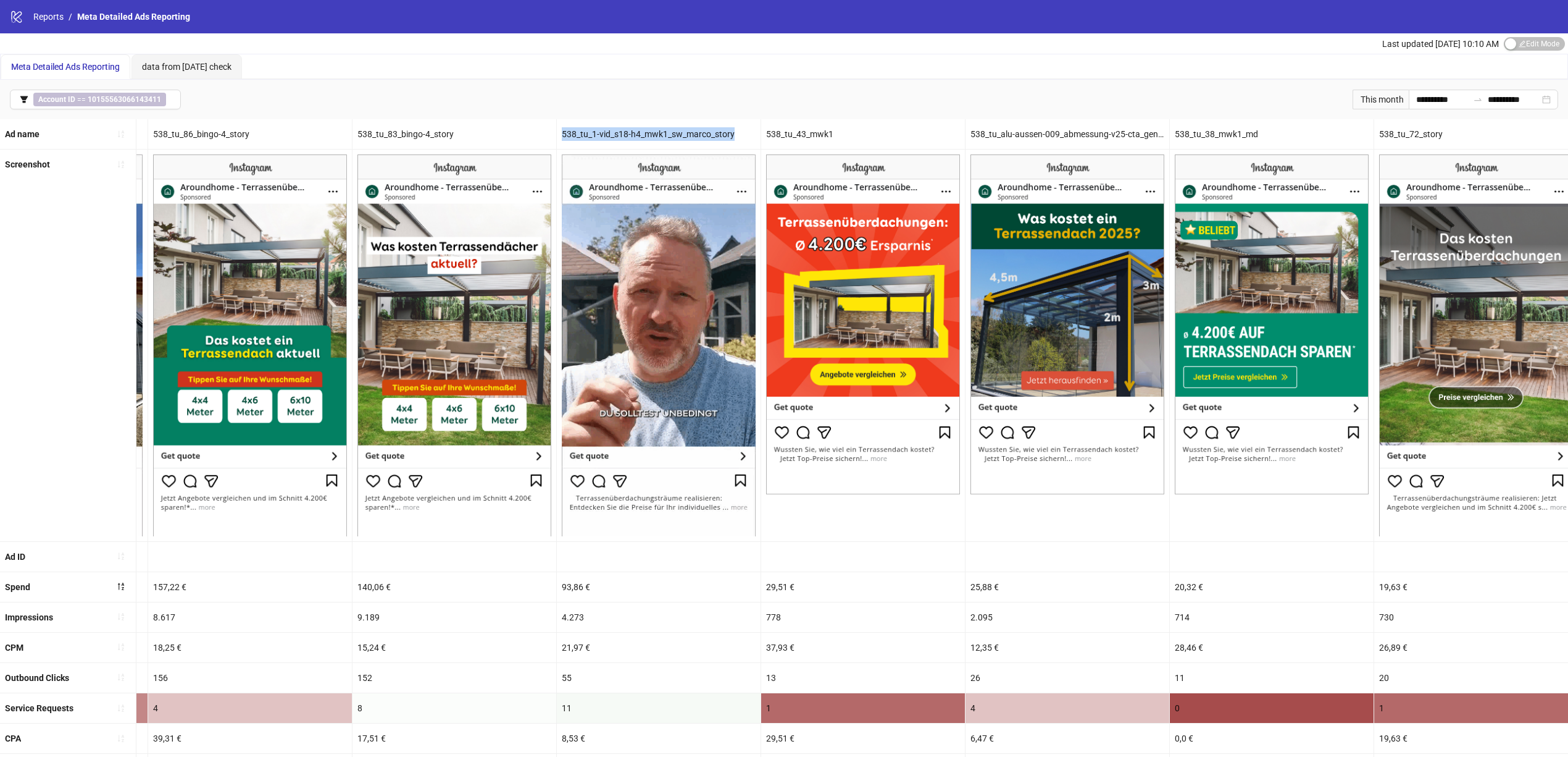
drag, startPoint x: 751, startPoint y: 123, endPoint x: 563, endPoint y: 139, distance: 188.7
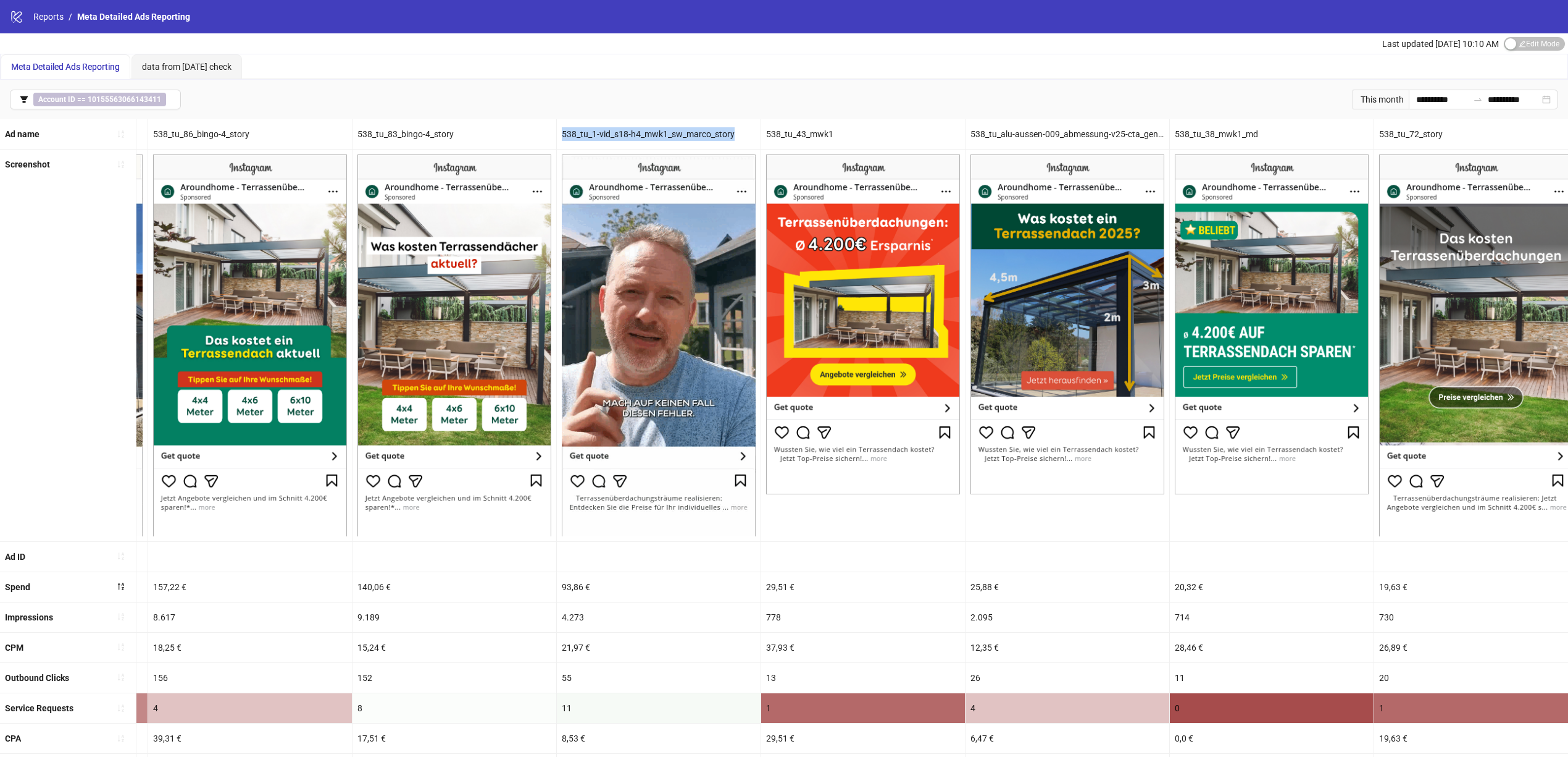
click at [563, 139] on div "538_tu_1-vid_s18-h4_mwk1_sw_marco_story" at bounding box center [659, 133] width 204 height 29
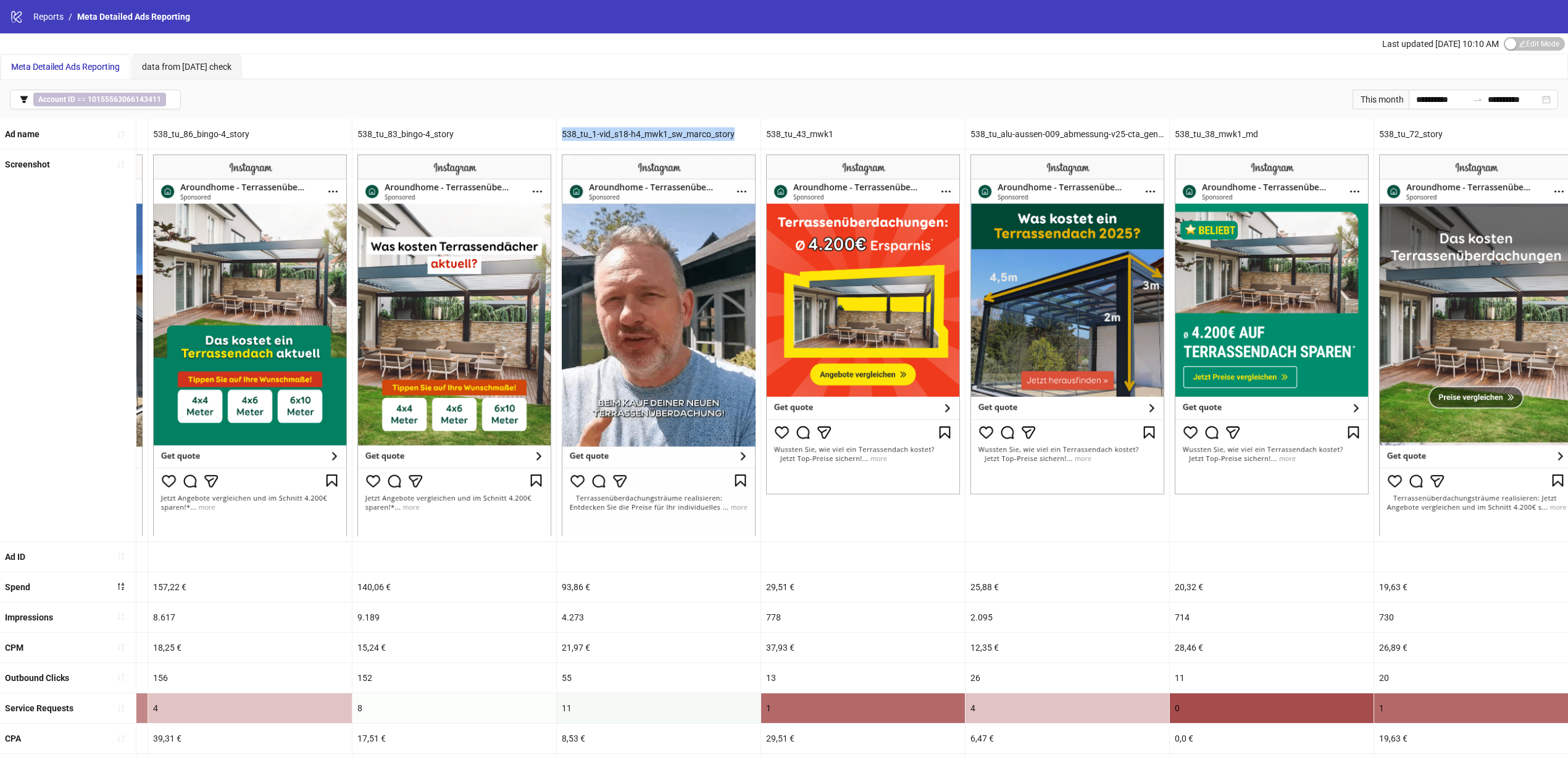
copy div "538_tu_1-vid_s18-h4_mwk1_sw_marco_story"
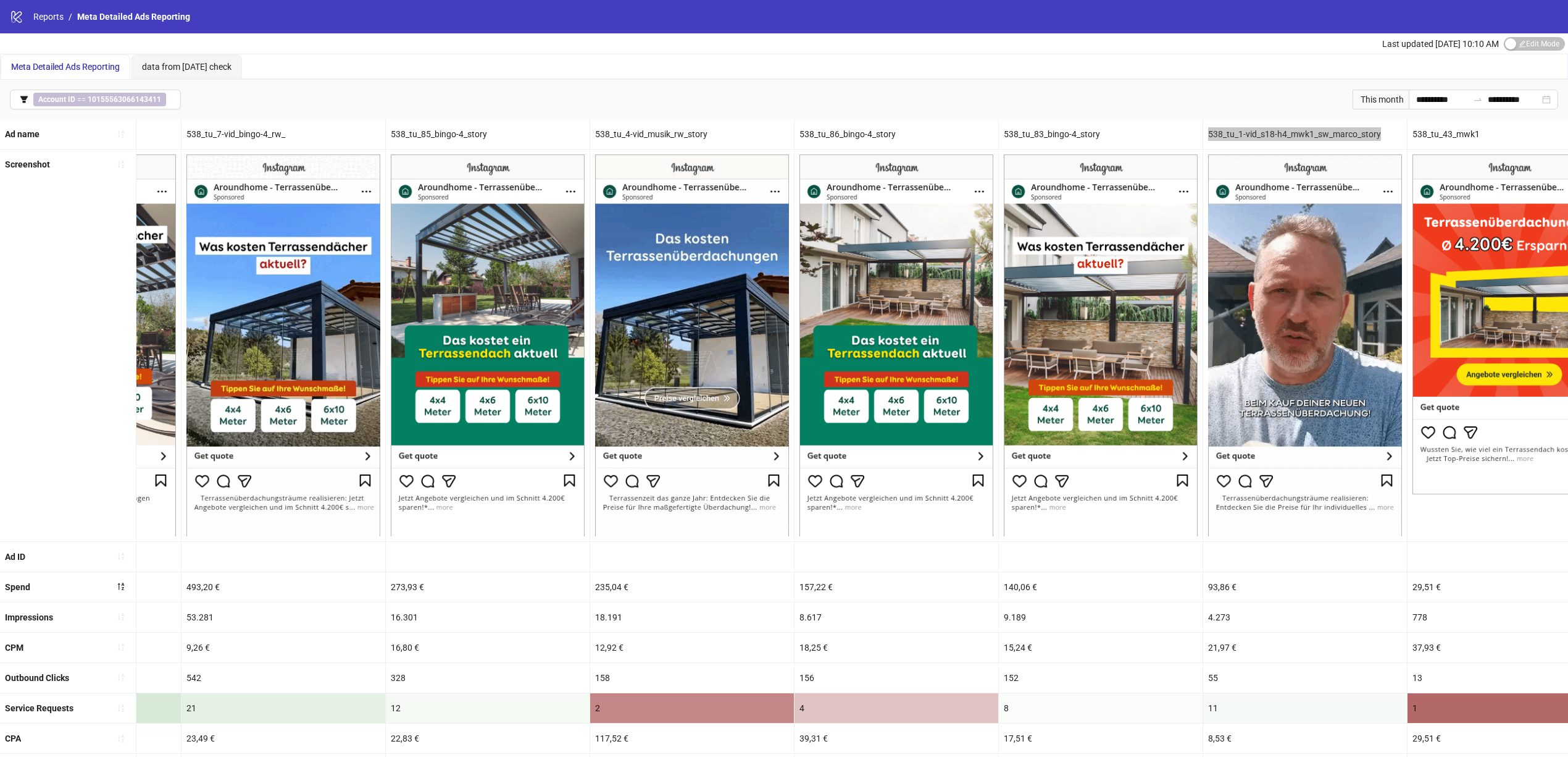
scroll to position [0, 0]
